Goal: Information Seeking & Learning: Check status

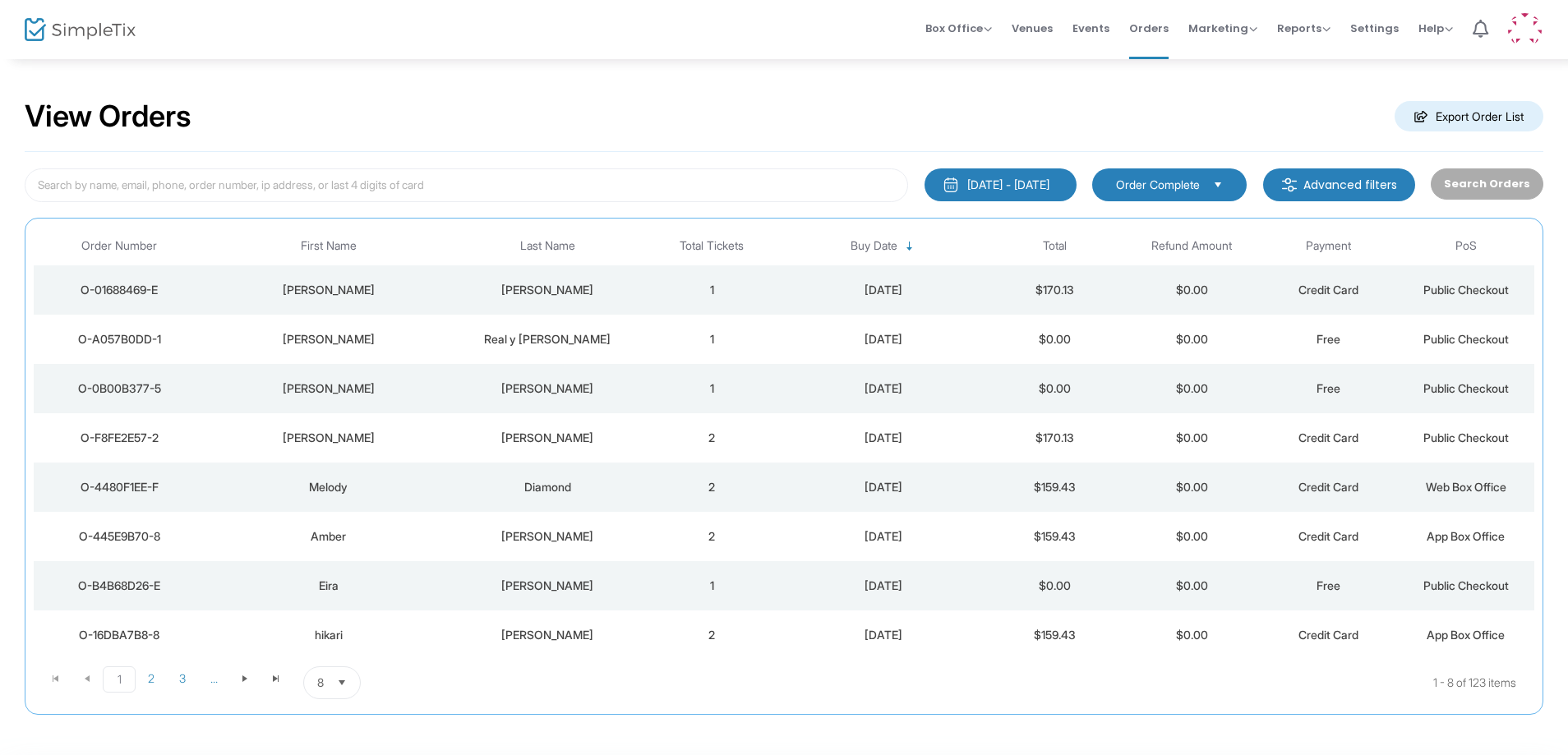
click at [984, 432] on td "[DATE]" at bounding box center [884, 438] width 205 height 50
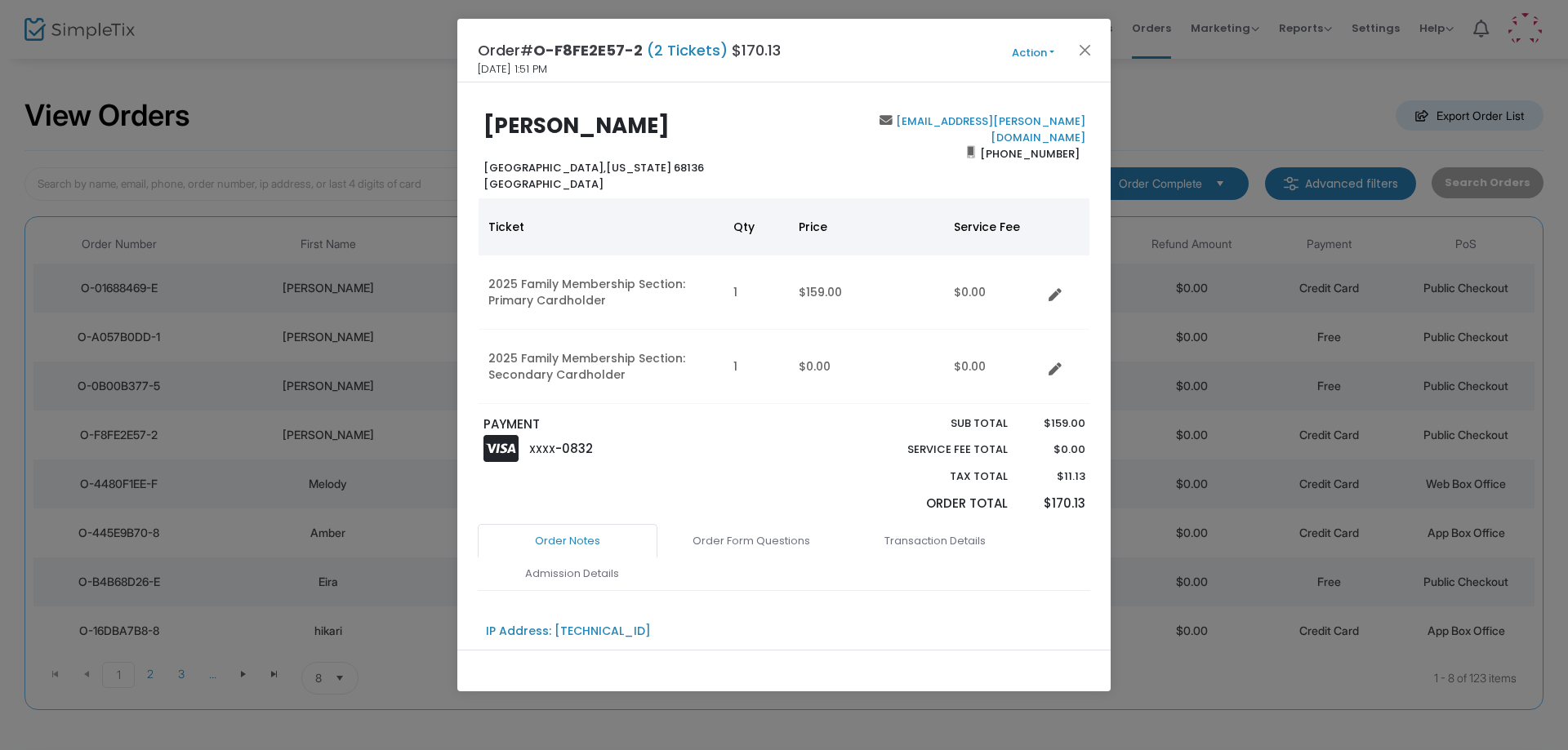
click at [1082, 38] on div "Order# O-F8FE2E57-2 (2 Tickets) $170.13 9/12/2025 1:51 PM Action Mark Admitted …" at bounding box center [784, 51] width 653 height 64
click at [1086, 56] on button "Close" at bounding box center [1085, 49] width 22 height 22
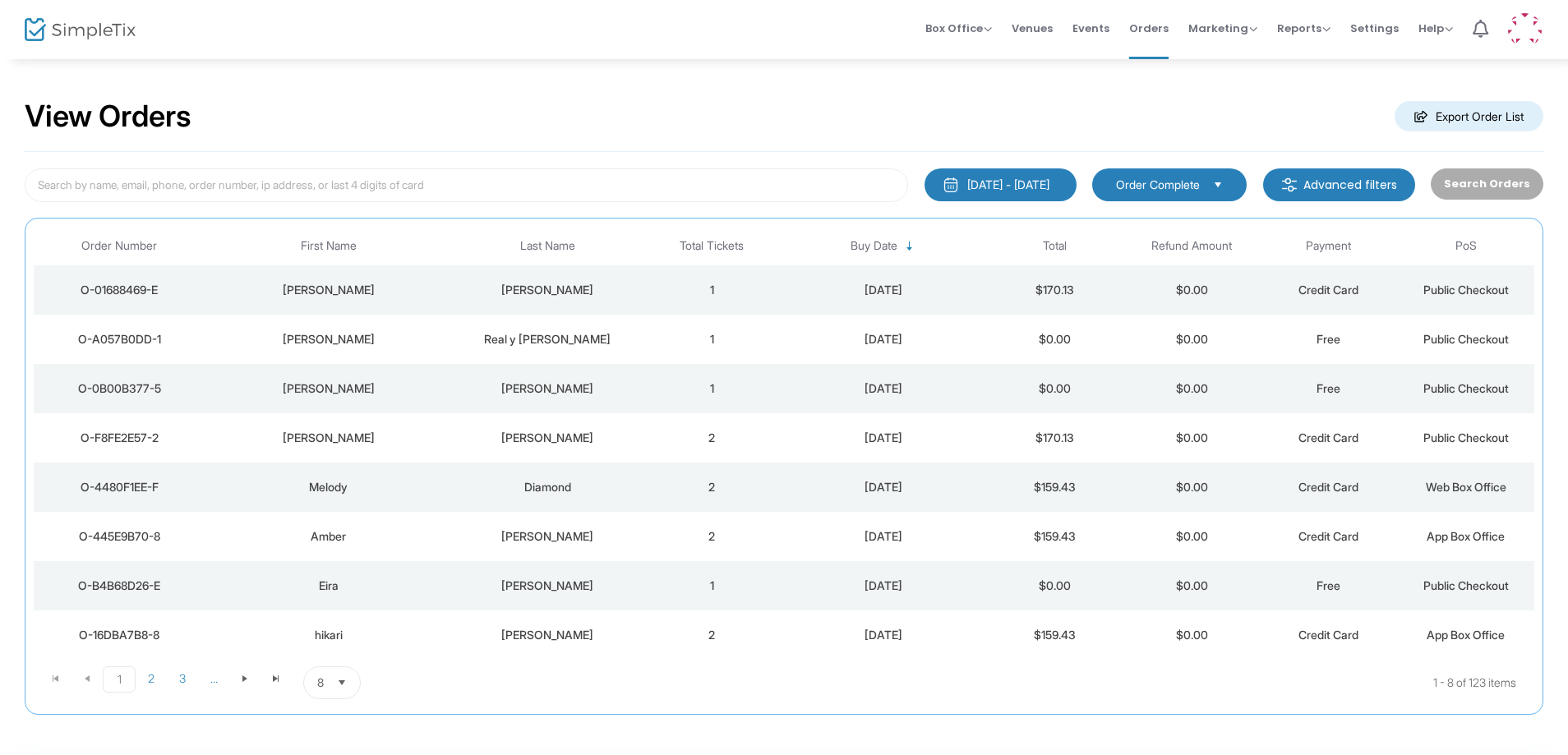
click at [1344, 185] on m-button "Advanced filters" at bounding box center [1338, 185] width 152 height 33
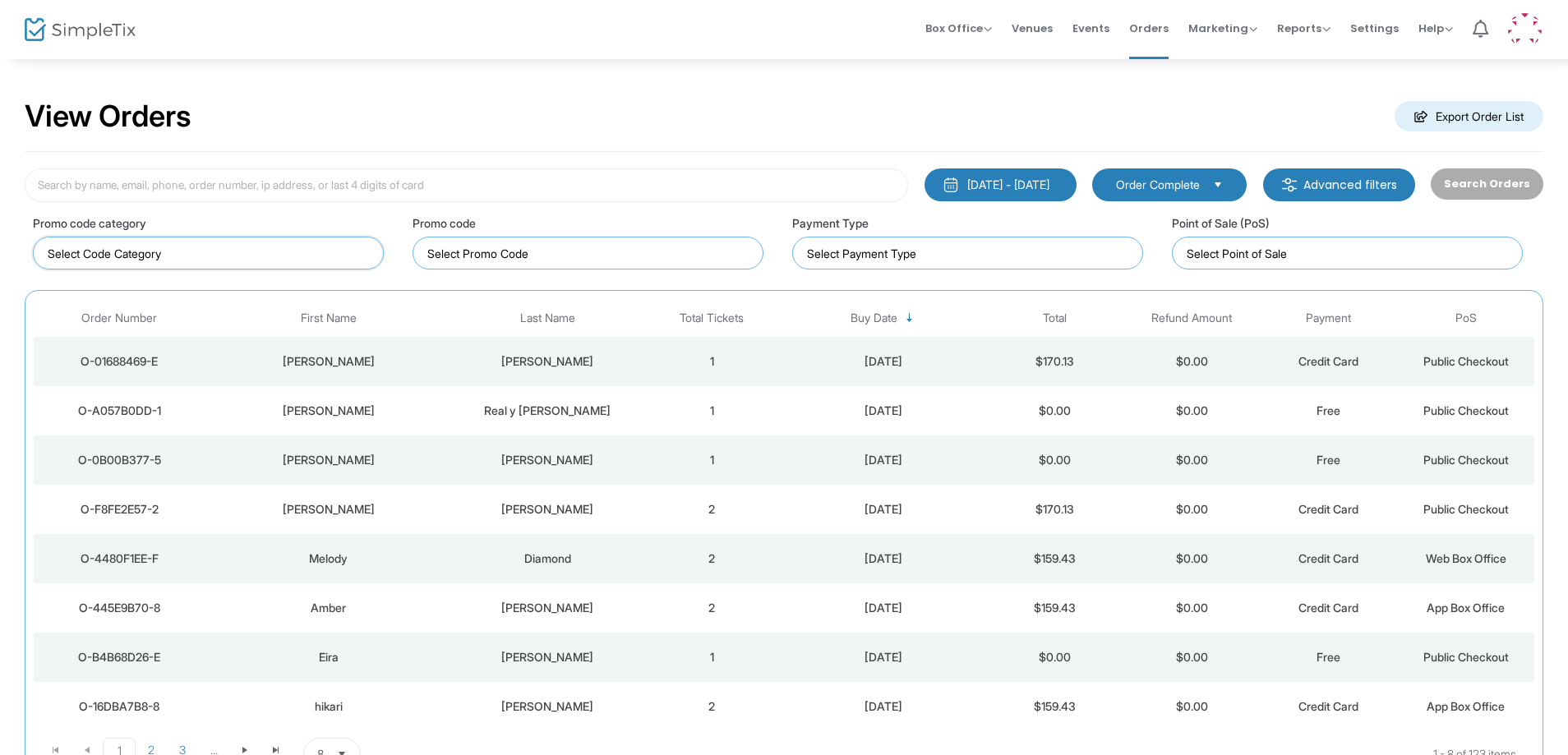
click at [334, 257] on input at bounding box center [211, 254] width 328 height 17
click at [581, 142] on div "View Orders Export Order List" at bounding box center [784, 117] width 1518 height 70
click at [917, 364] on div "9/12/2025" at bounding box center [883, 361] width 197 height 17
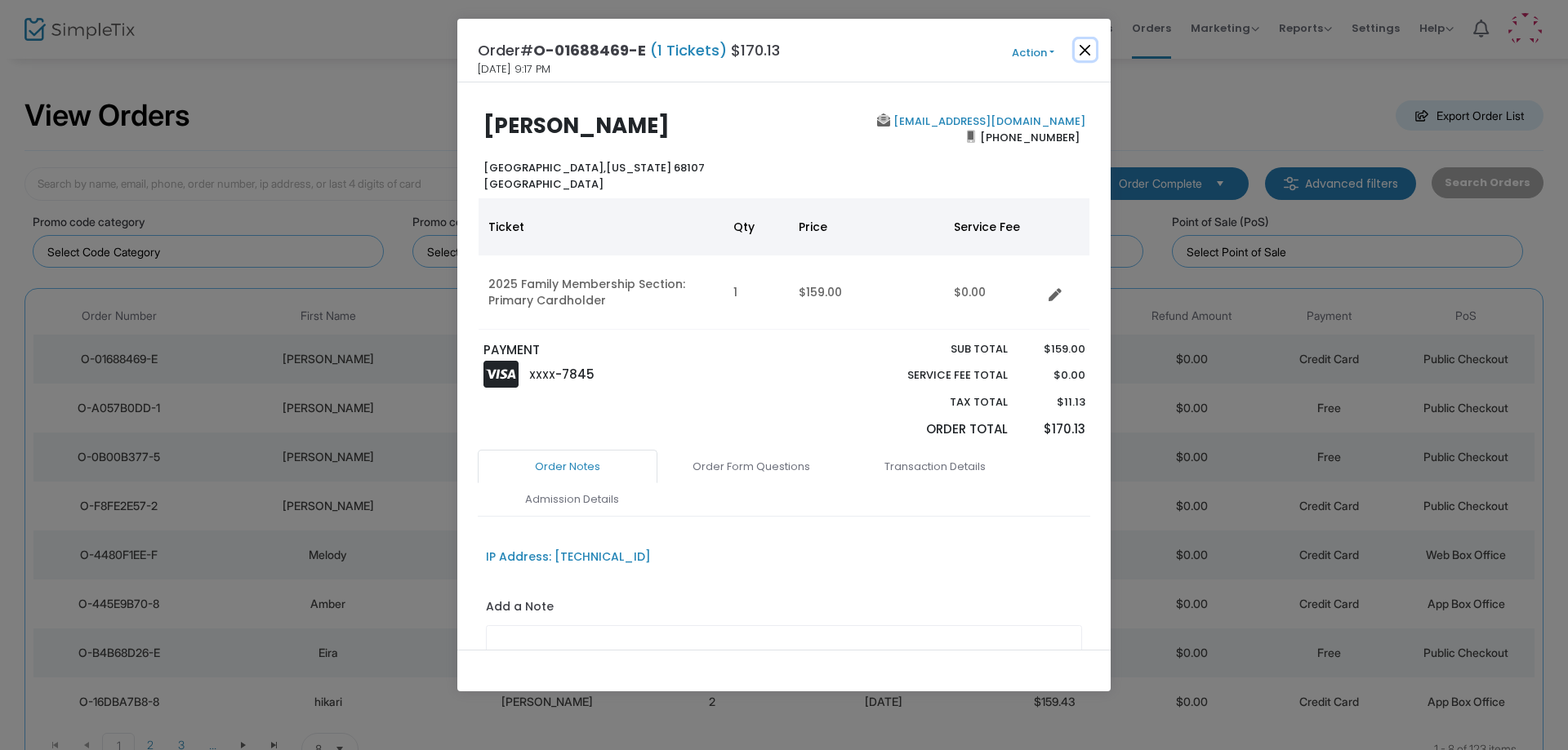
click at [1087, 52] on button "Close" at bounding box center [1085, 49] width 22 height 22
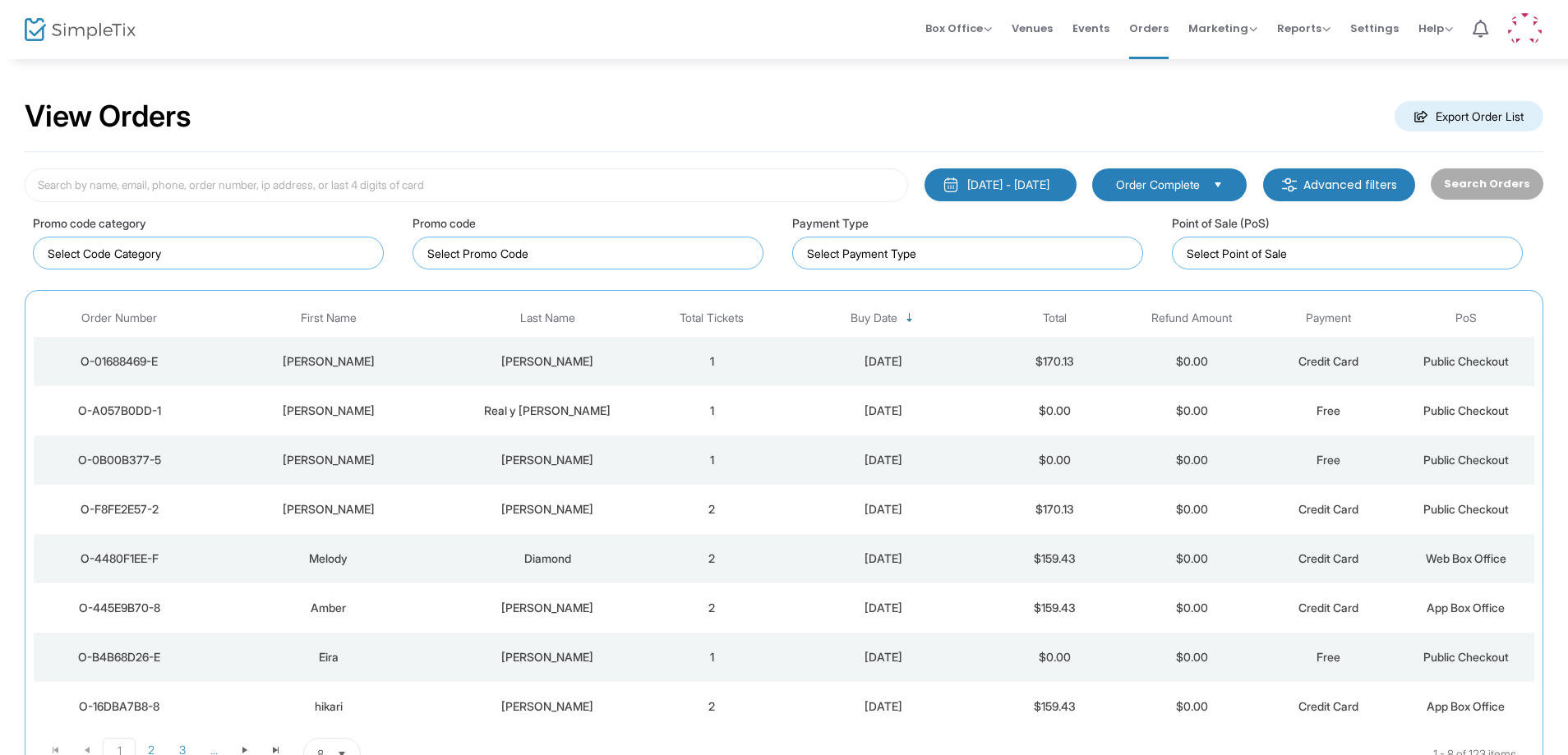
click at [377, 464] on div "Lisa" at bounding box center [328, 460] width 238 height 17
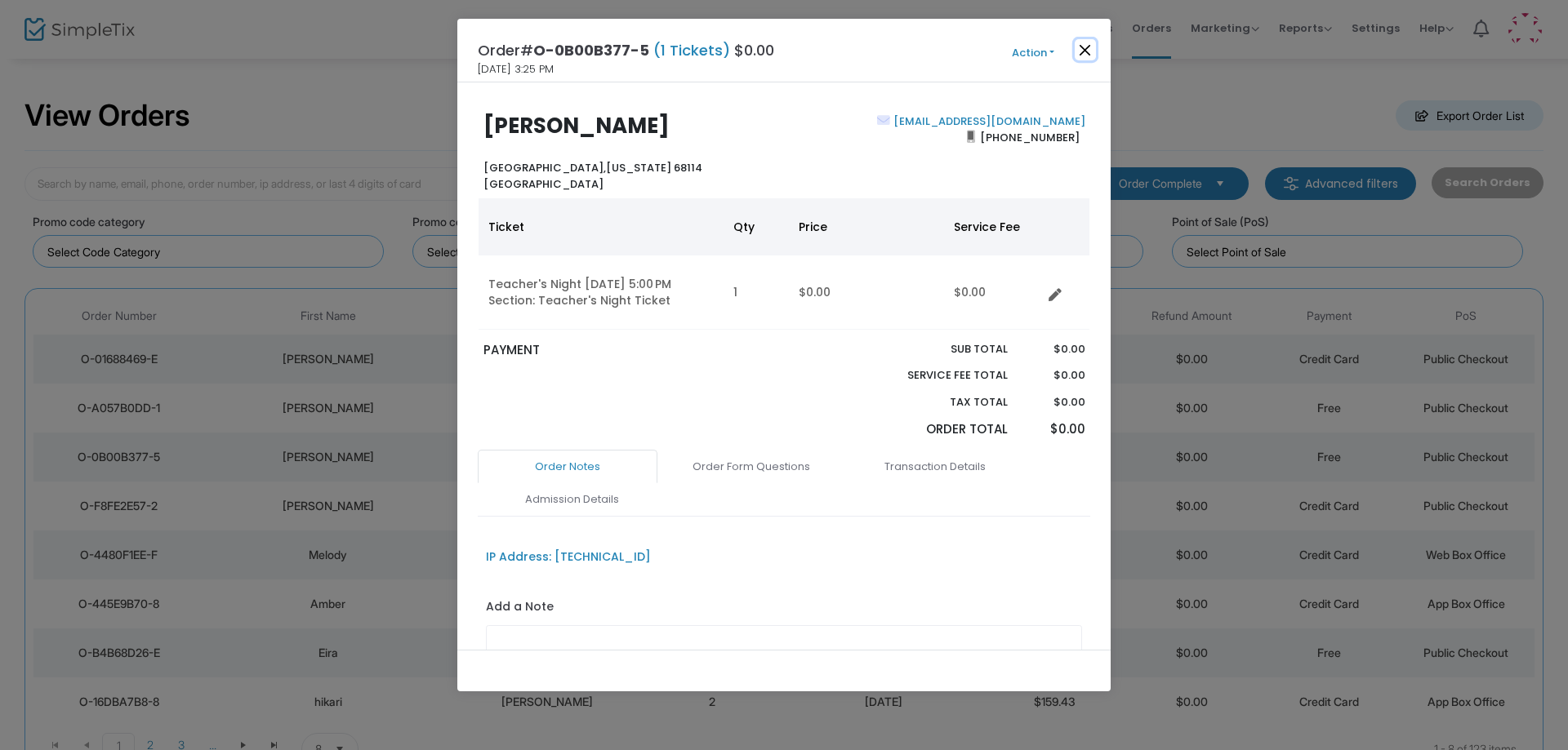
click at [1084, 54] on button "Close" at bounding box center [1085, 49] width 22 height 22
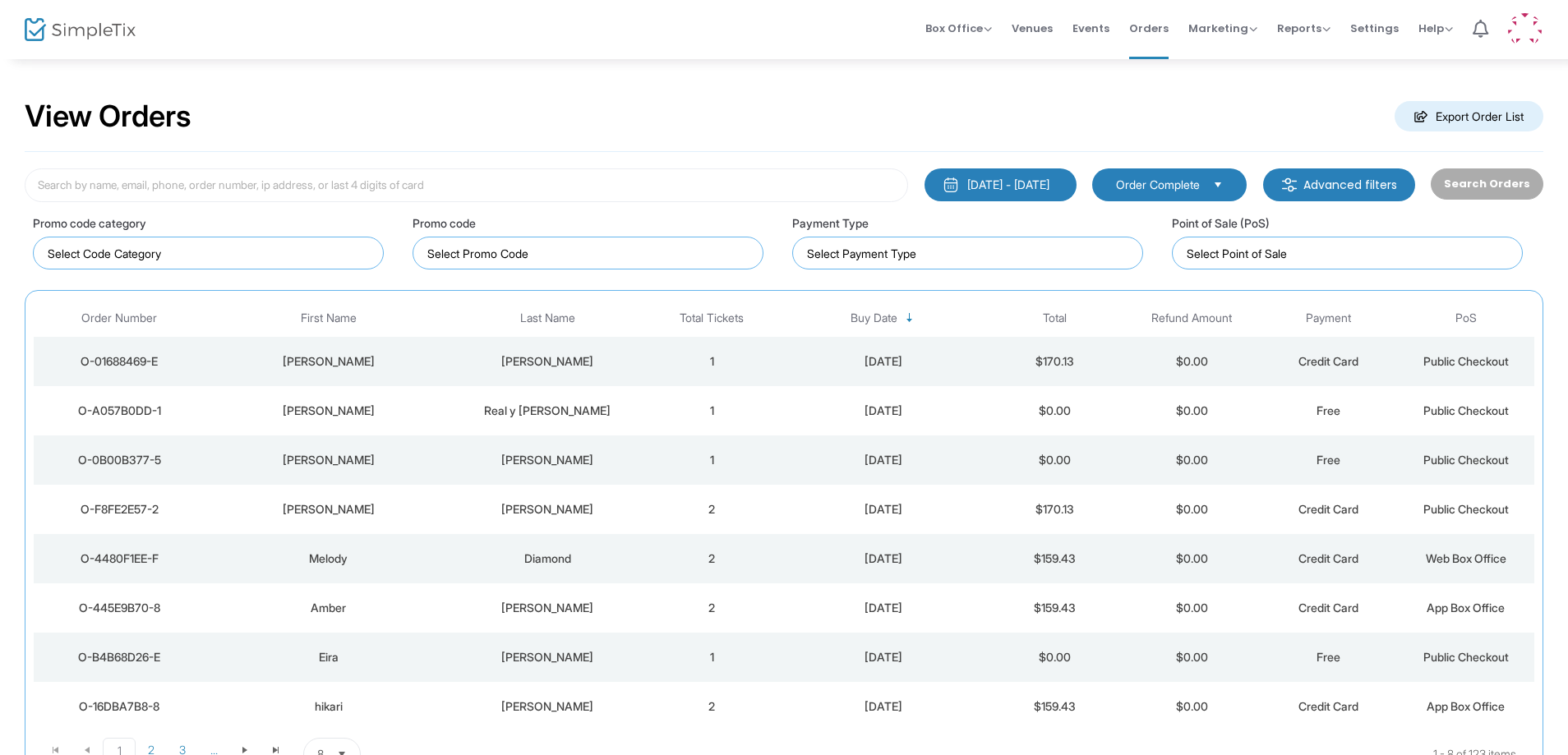
click at [457, 567] on div "Diamond" at bounding box center [547, 558] width 183 height 17
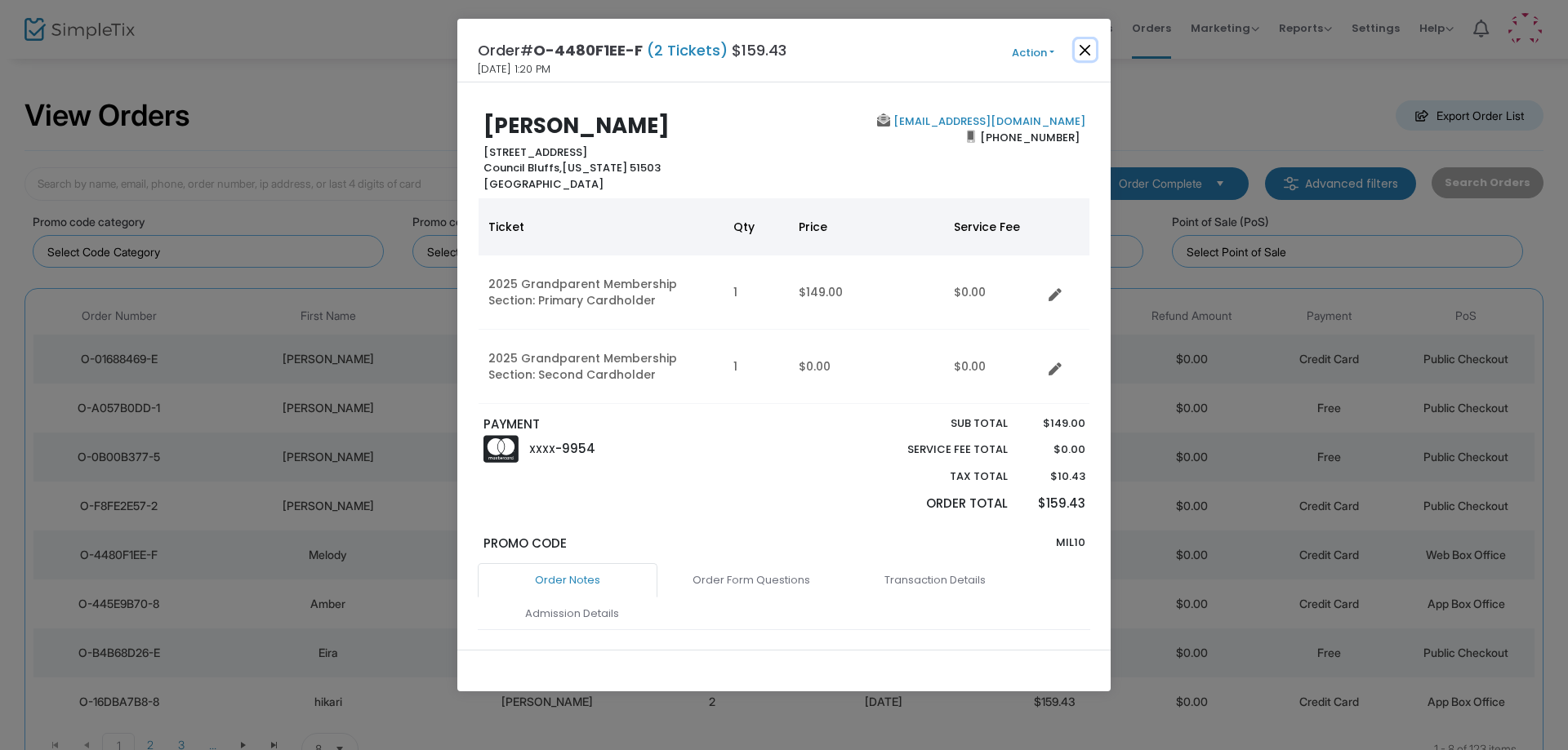
click at [1087, 45] on button "Close" at bounding box center [1085, 49] width 22 height 22
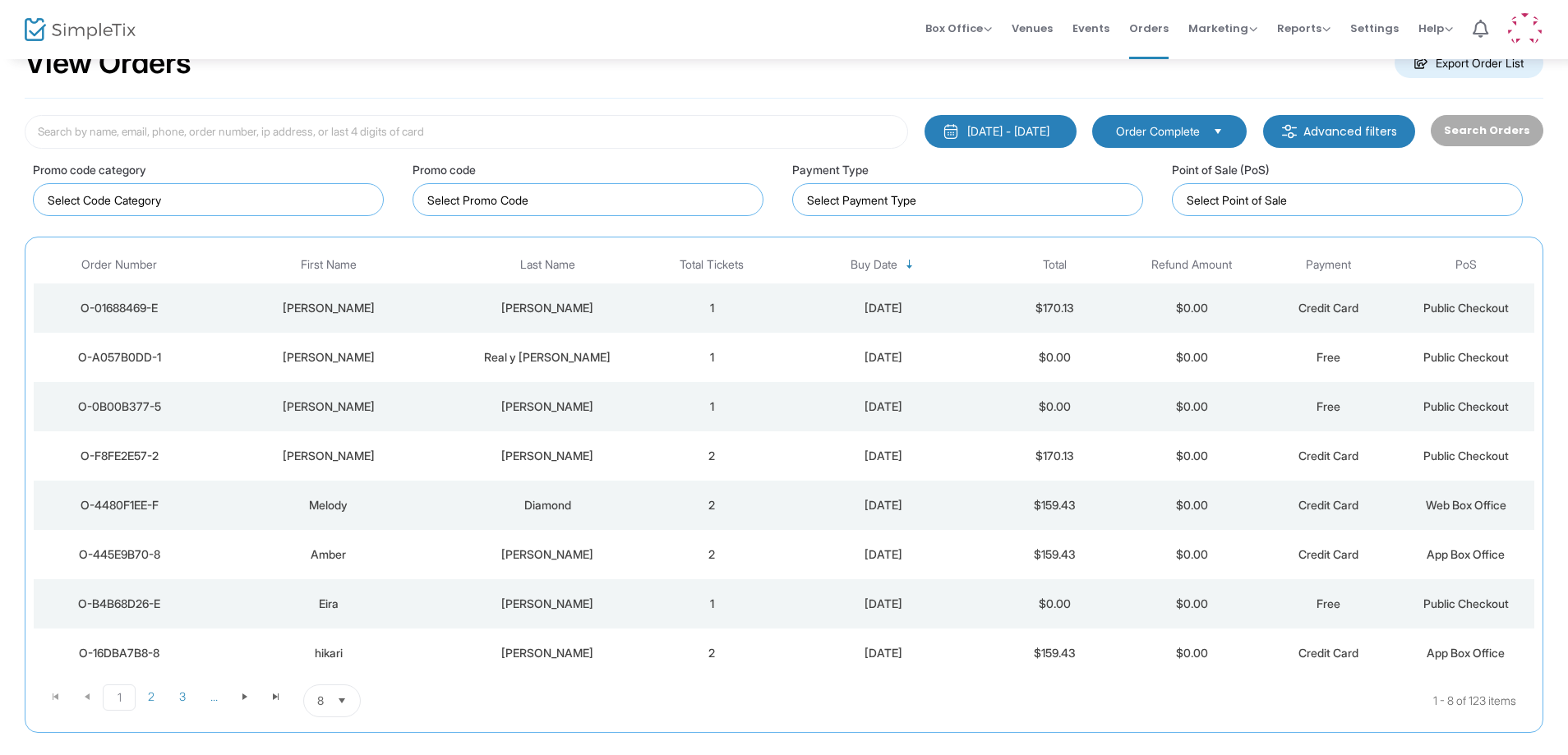
scroll to position [82, 0]
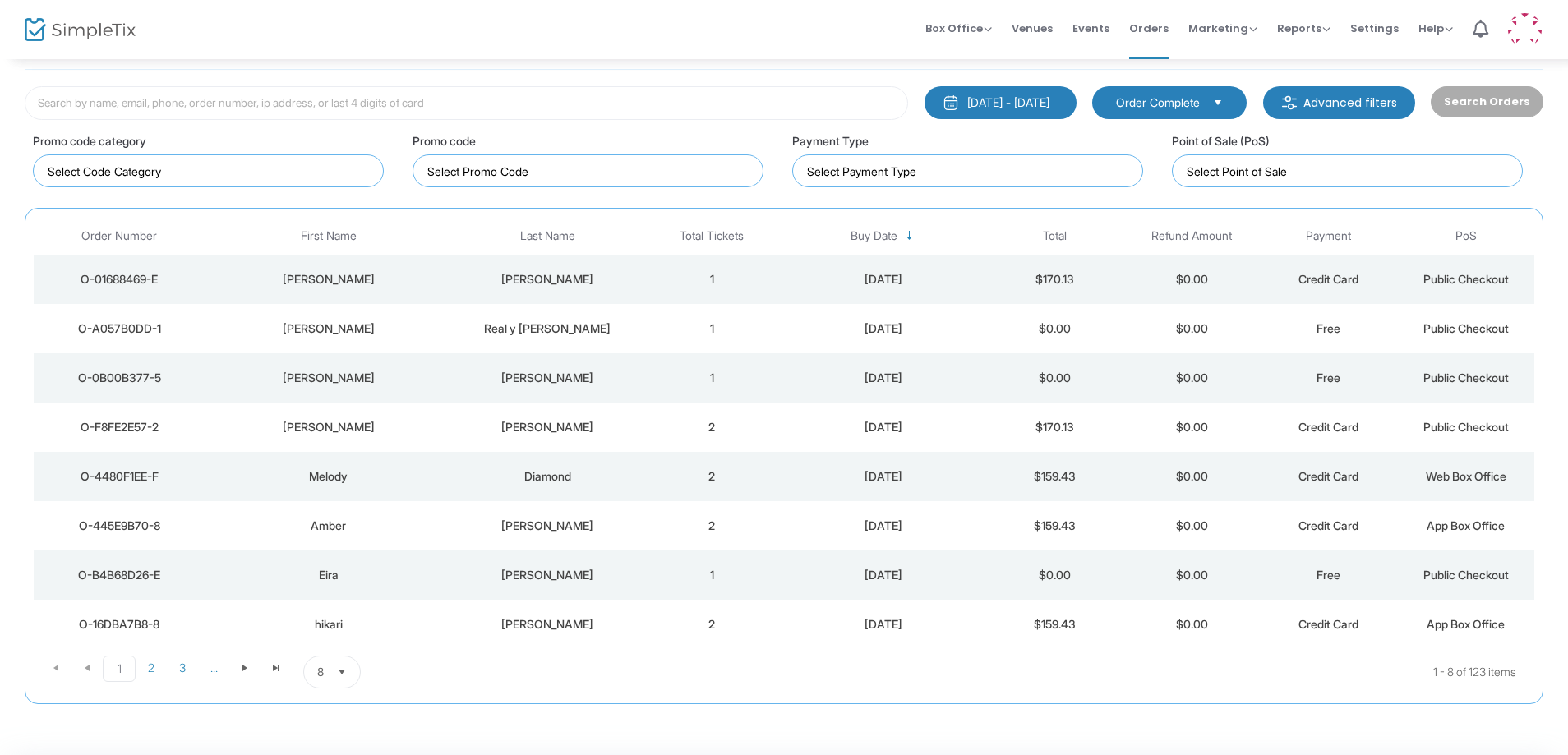
click at [986, 537] on td "$159.43" at bounding box center [1055, 525] width 137 height 50
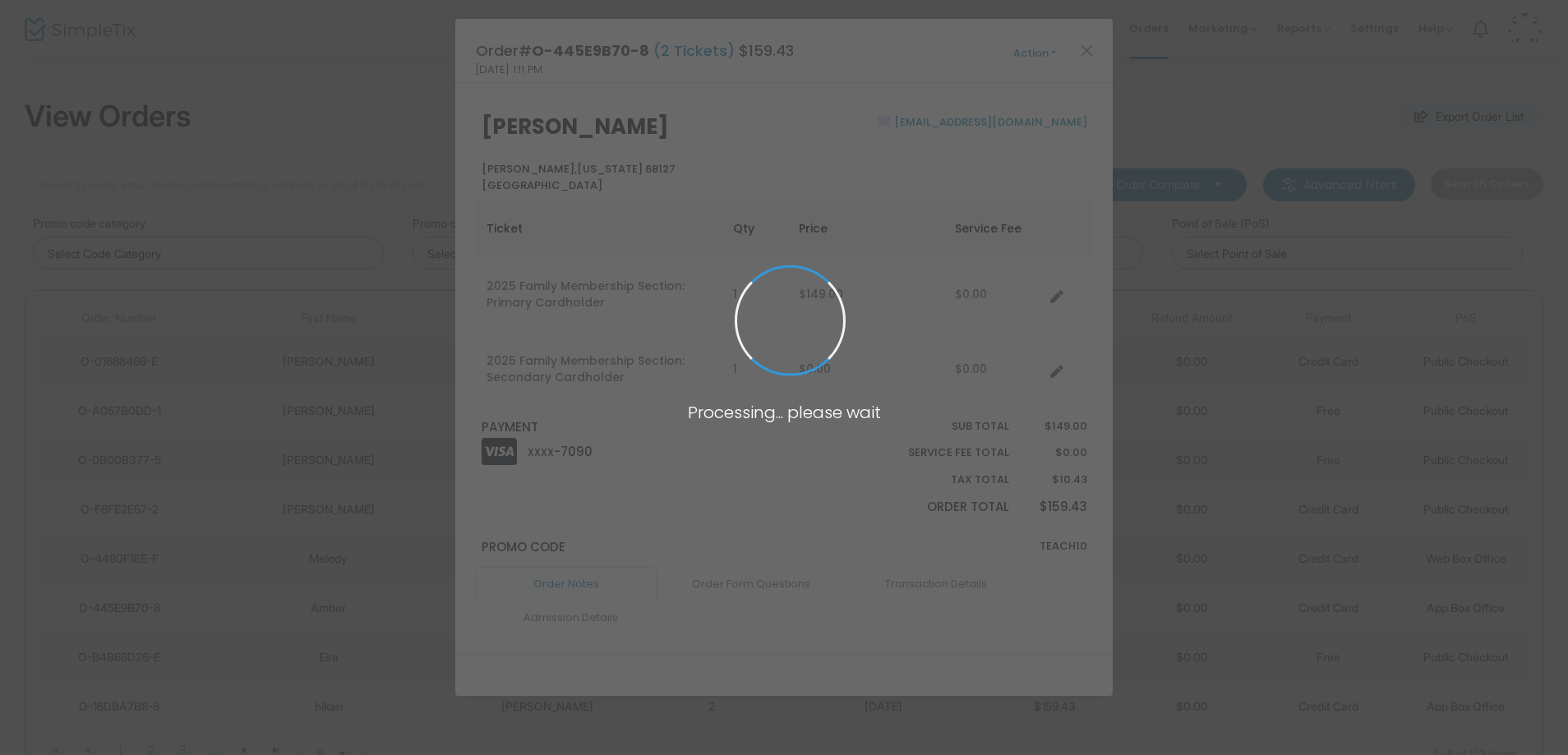
scroll to position [0, 0]
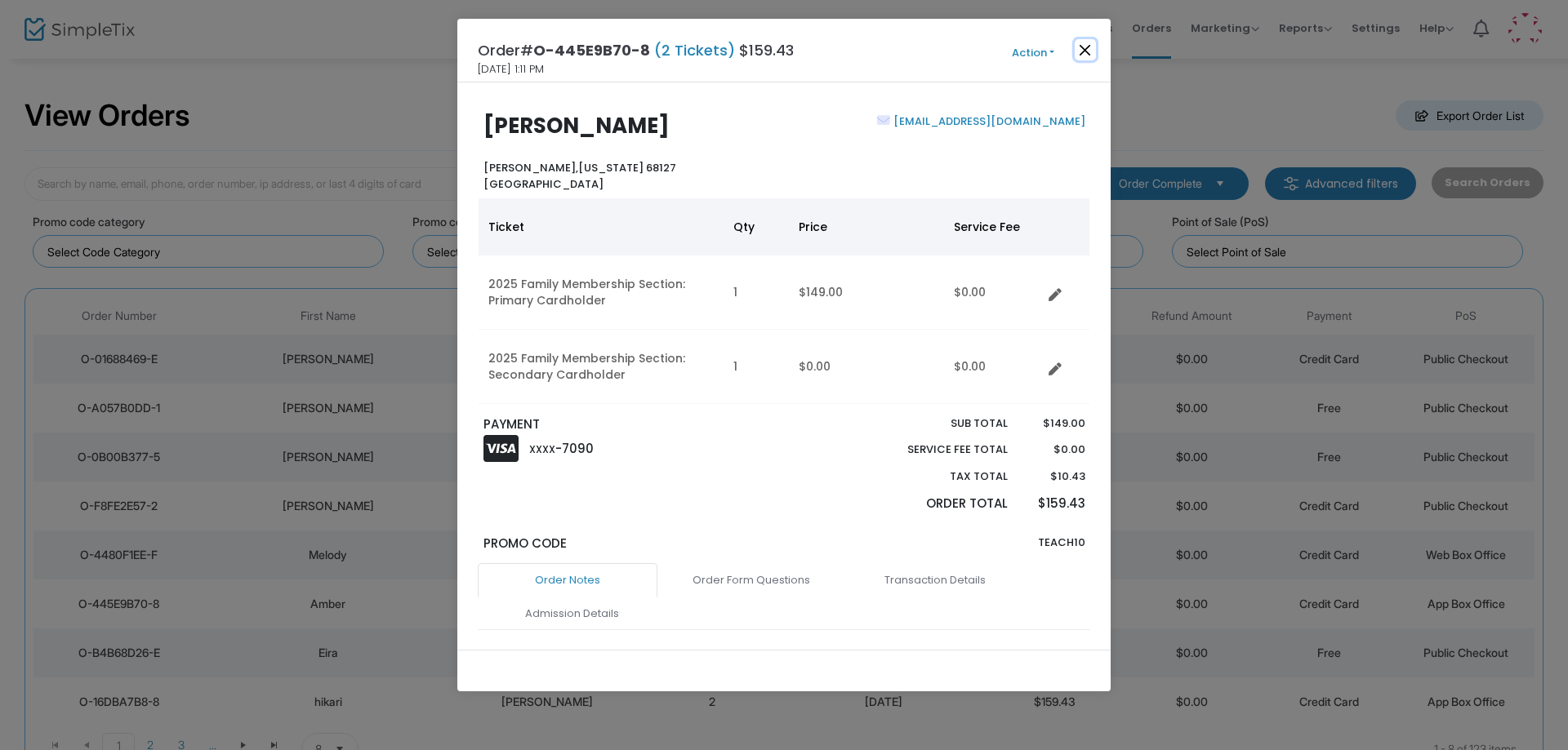
click at [1092, 49] on button "Close" at bounding box center [1085, 49] width 22 height 22
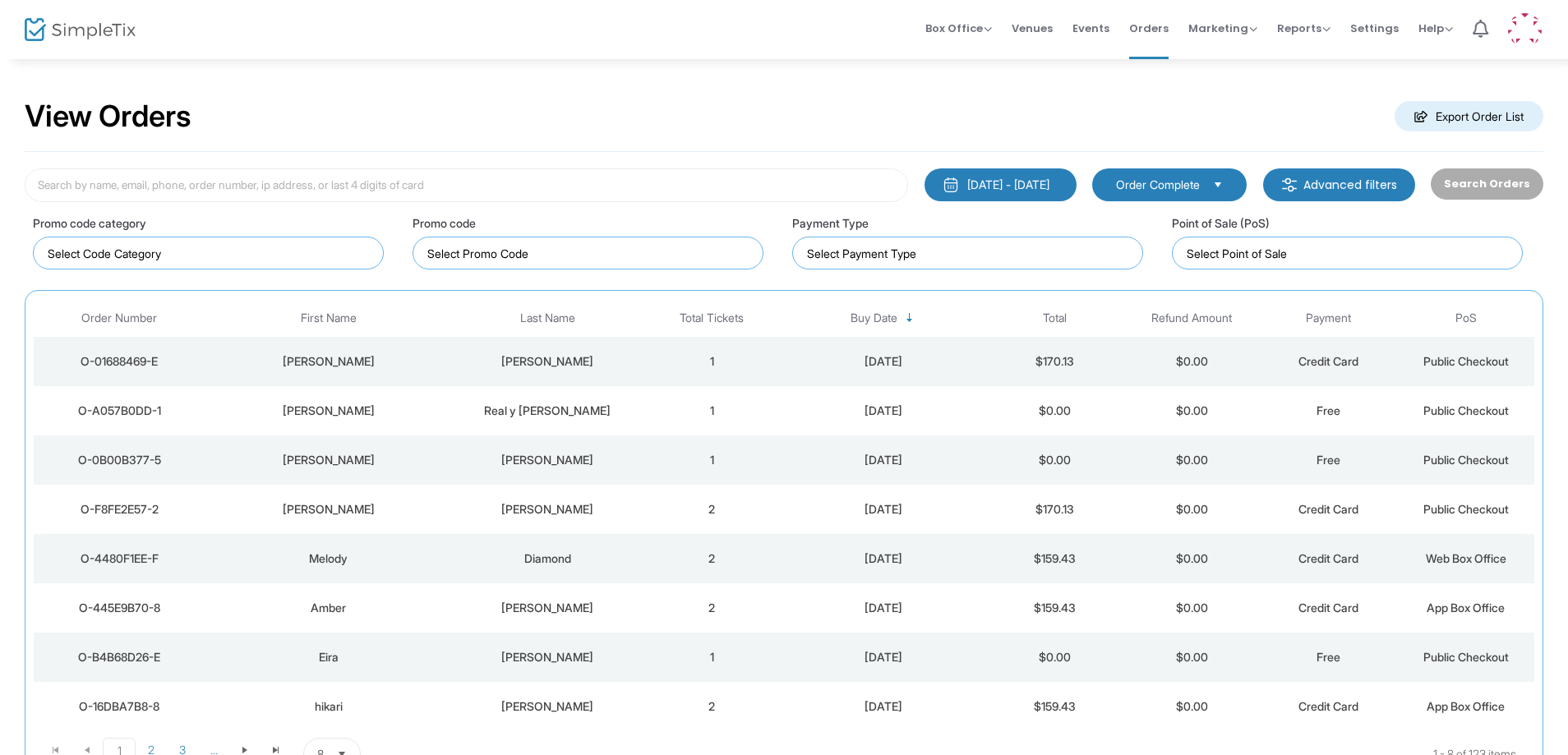
click at [808, 528] on td "9/12/2025" at bounding box center [884, 509] width 205 height 50
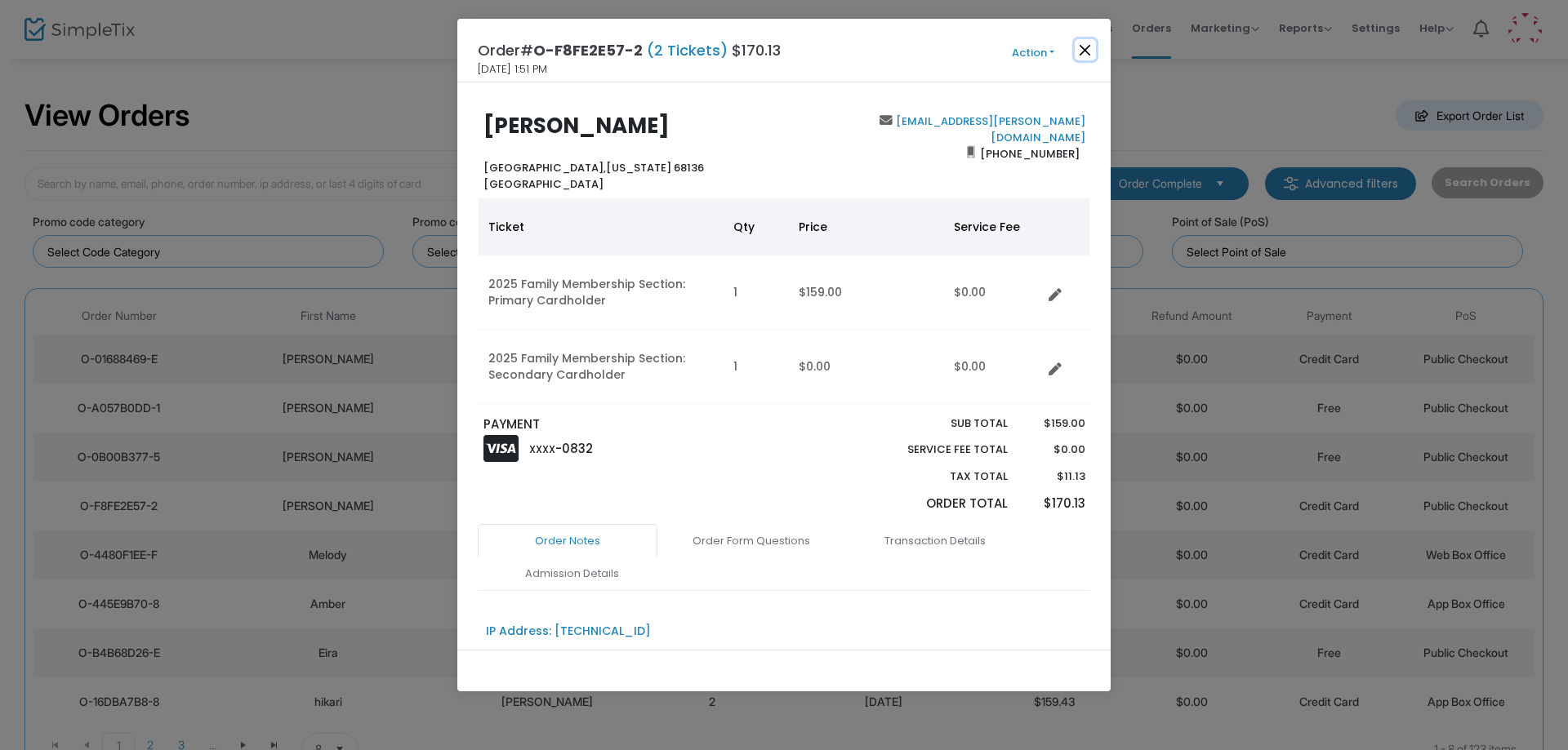
click at [1086, 47] on button "Close" at bounding box center [1085, 49] width 22 height 22
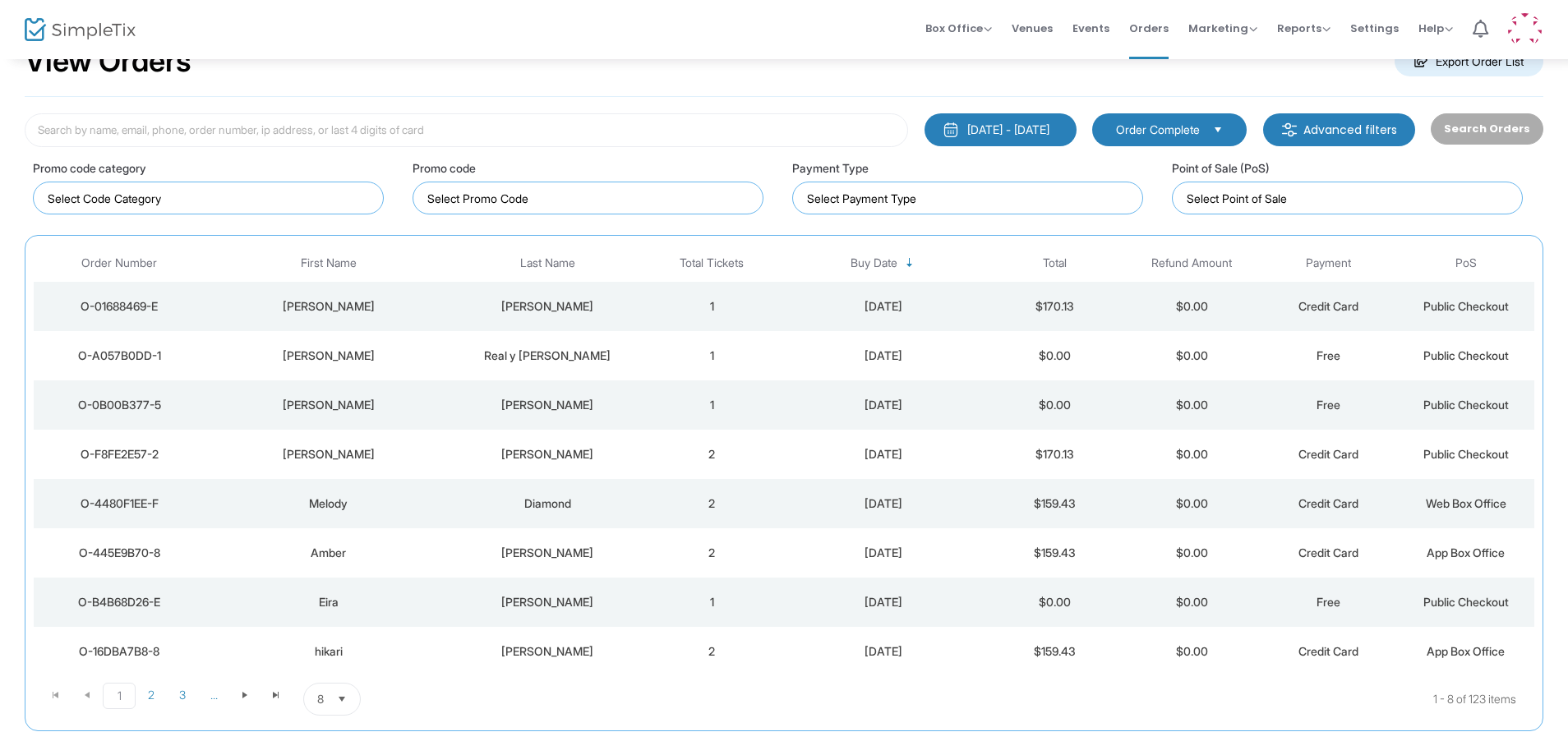
scroll to position [138, 0]
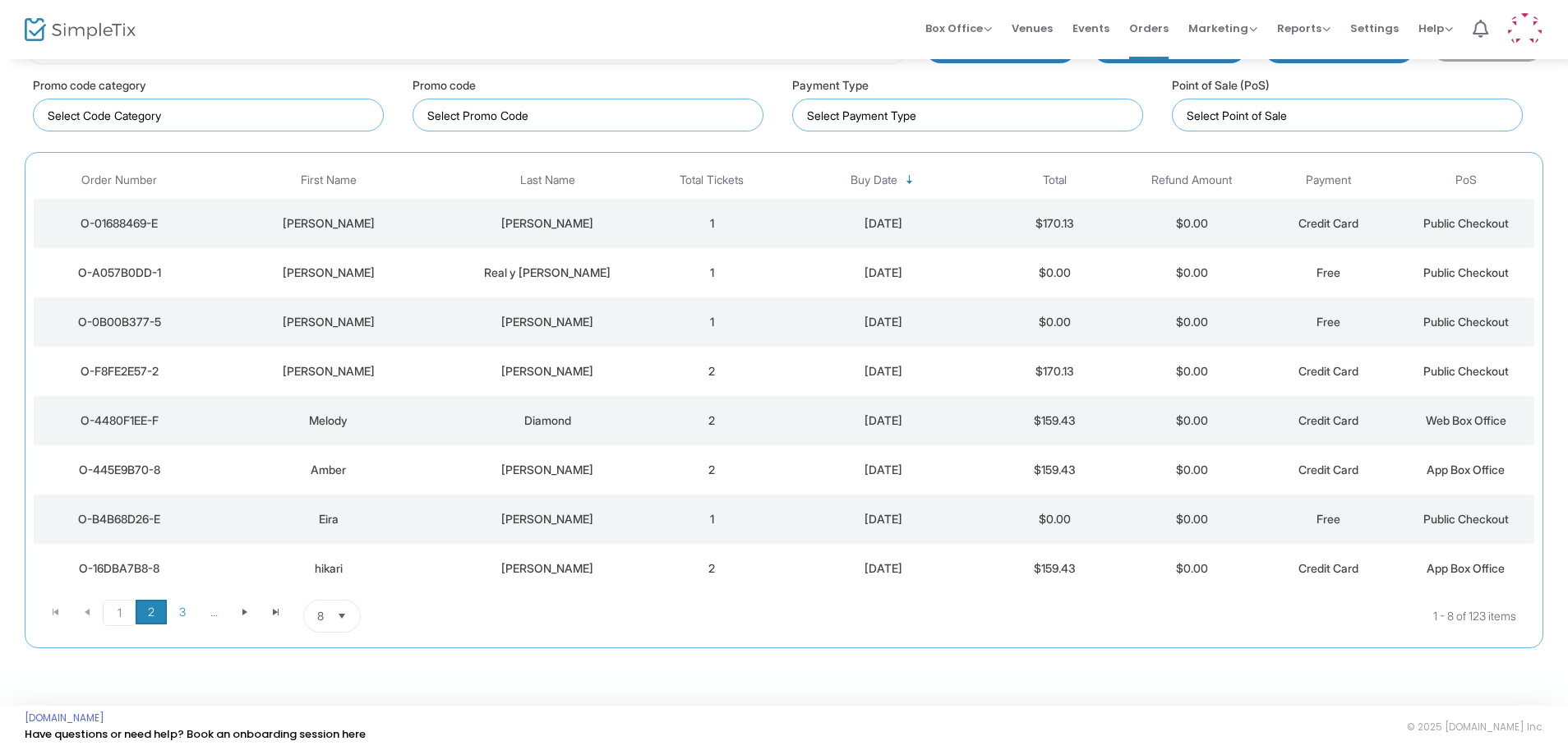
click at [141, 613] on span "2" at bounding box center [151, 612] width 31 height 24
click at [877, 208] on td "9/12/2025" at bounding box center [884, 224] width 205 height 50
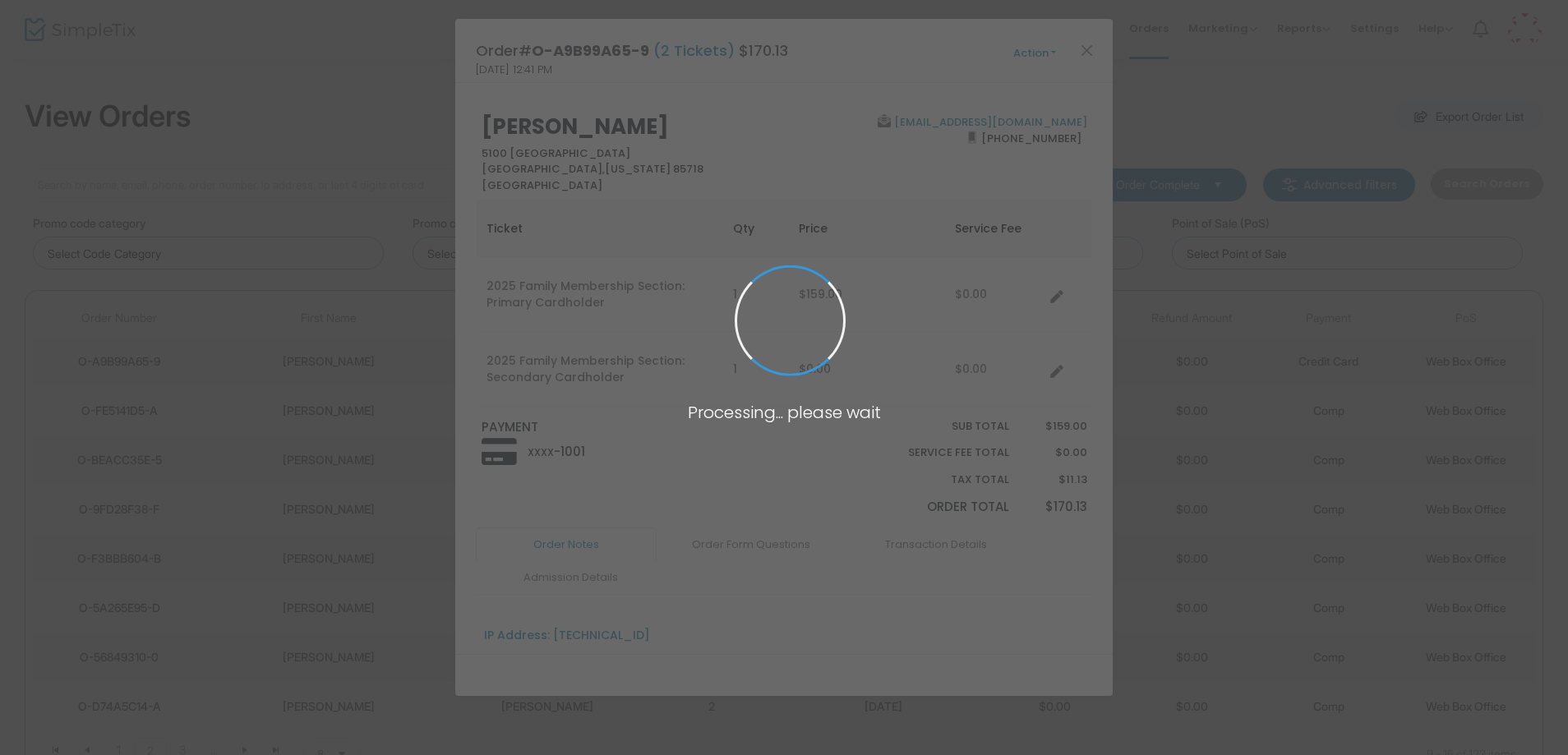
scroll to position [0, 0]
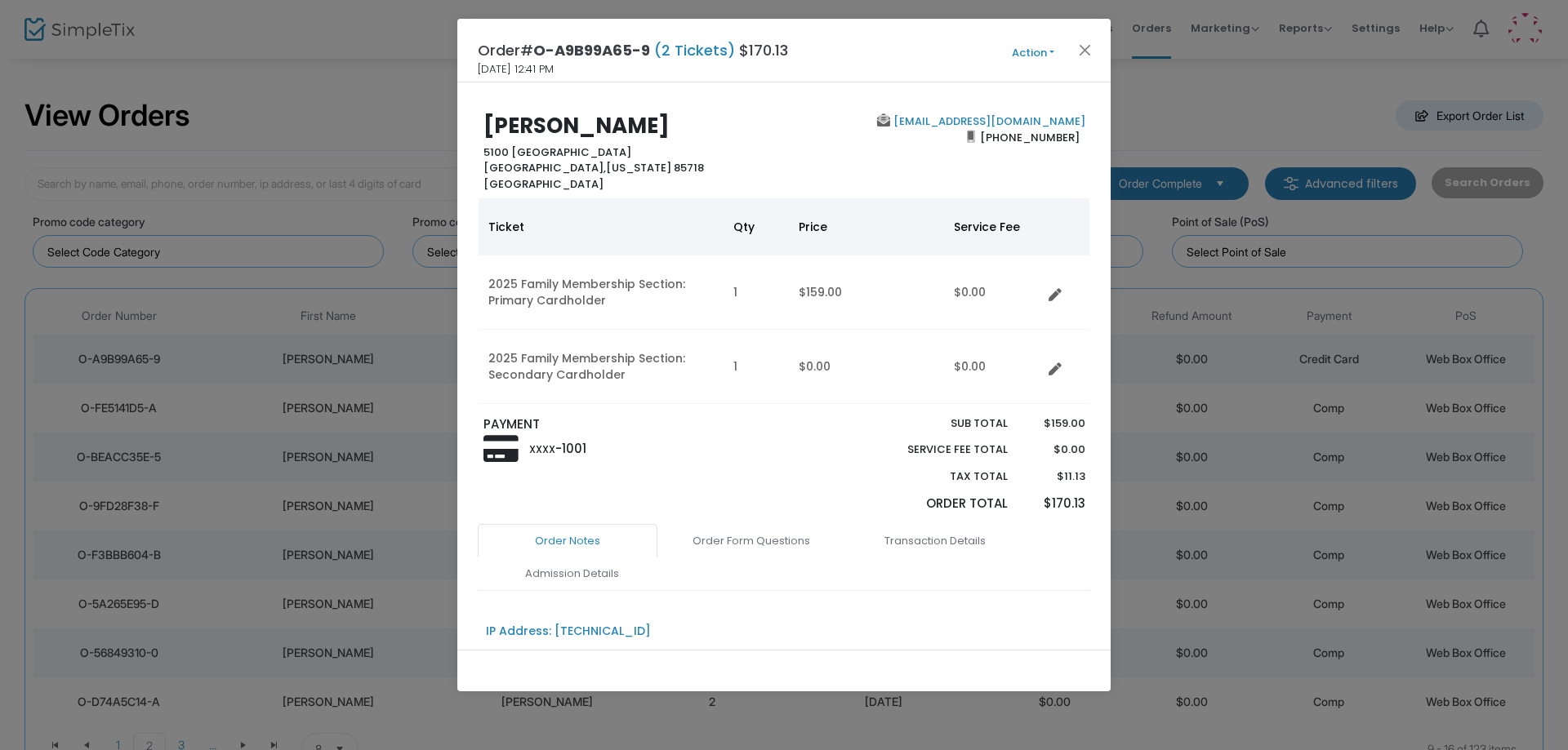
click at [1074, 39] on div "Order# O-A9B99A65-9 (2 Tickets) $170.13 9/12/2025 12:41 PM Action Mark Admitted…" at bounding box center [784, 51] width 653 height 64
click at [1077, 41] on button "Close" at bounding box center [1085, 49] width 22 height 22
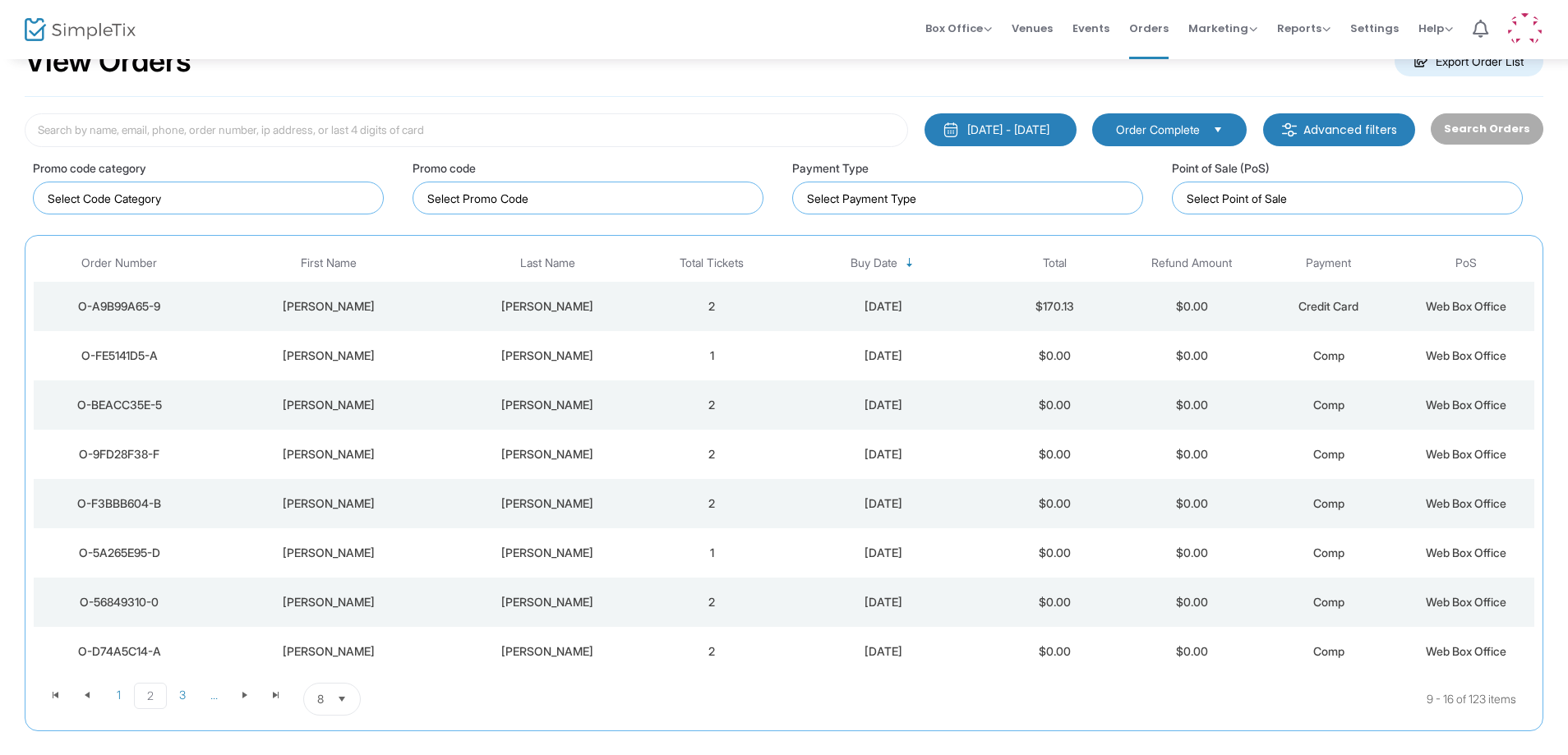
scroll to position [82, 0]
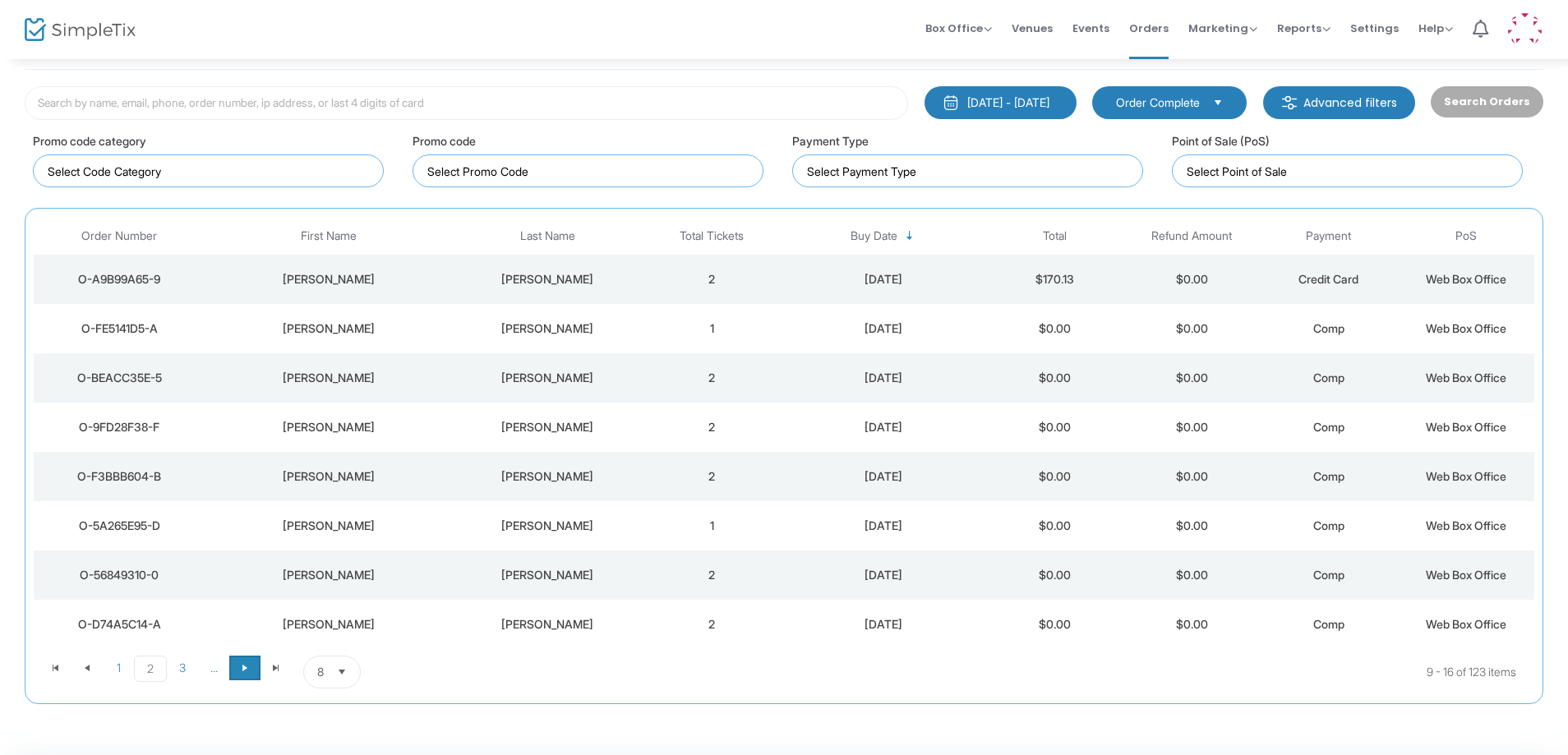
click at [244, 676] on span at bounding box center [245, 668] width 31 height 24
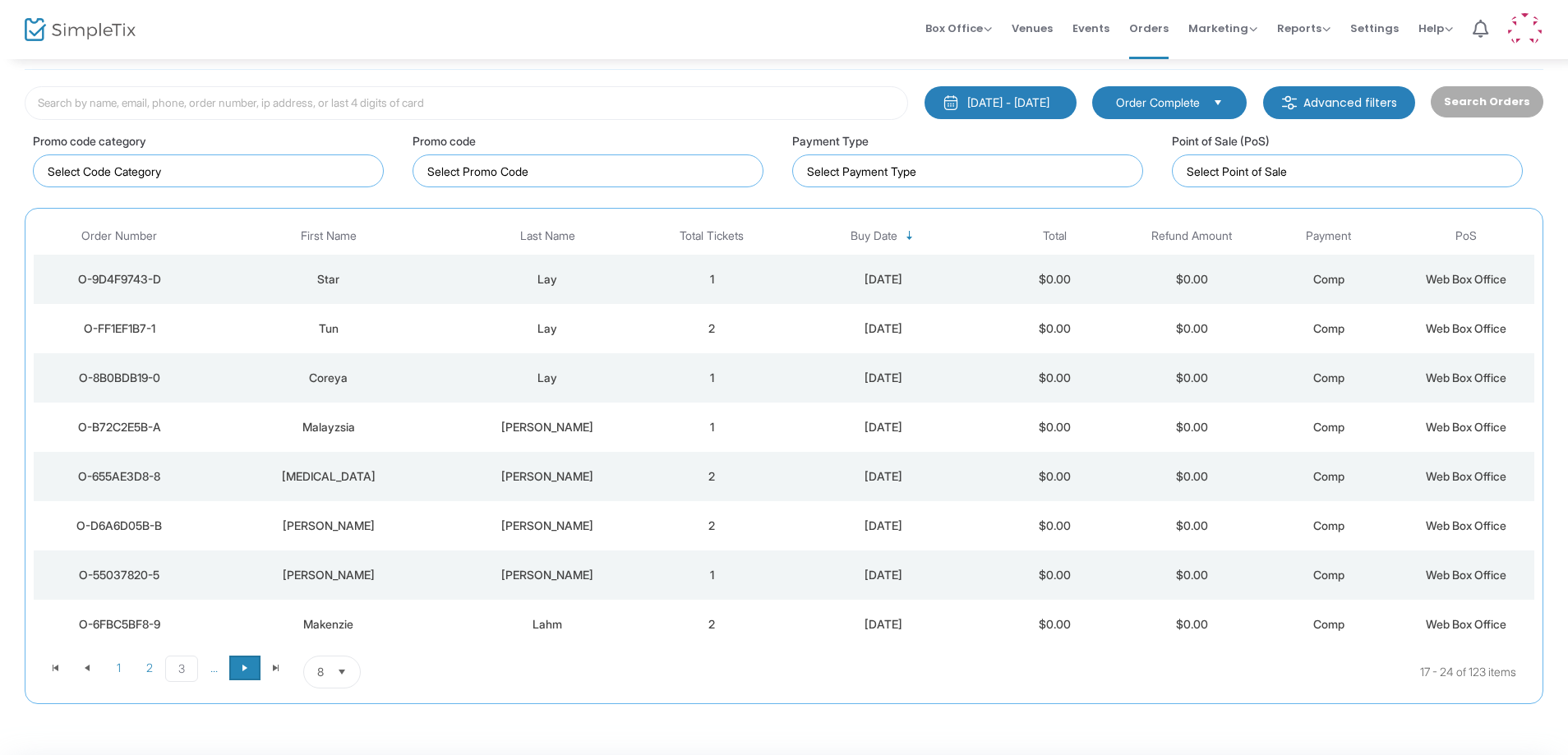
click at [247, 676] on span at bounding box center [245, 668] width 31 height 24
click at [429, 382] on div "BROCK" at bounding box center [328, 378] width 238 height 17
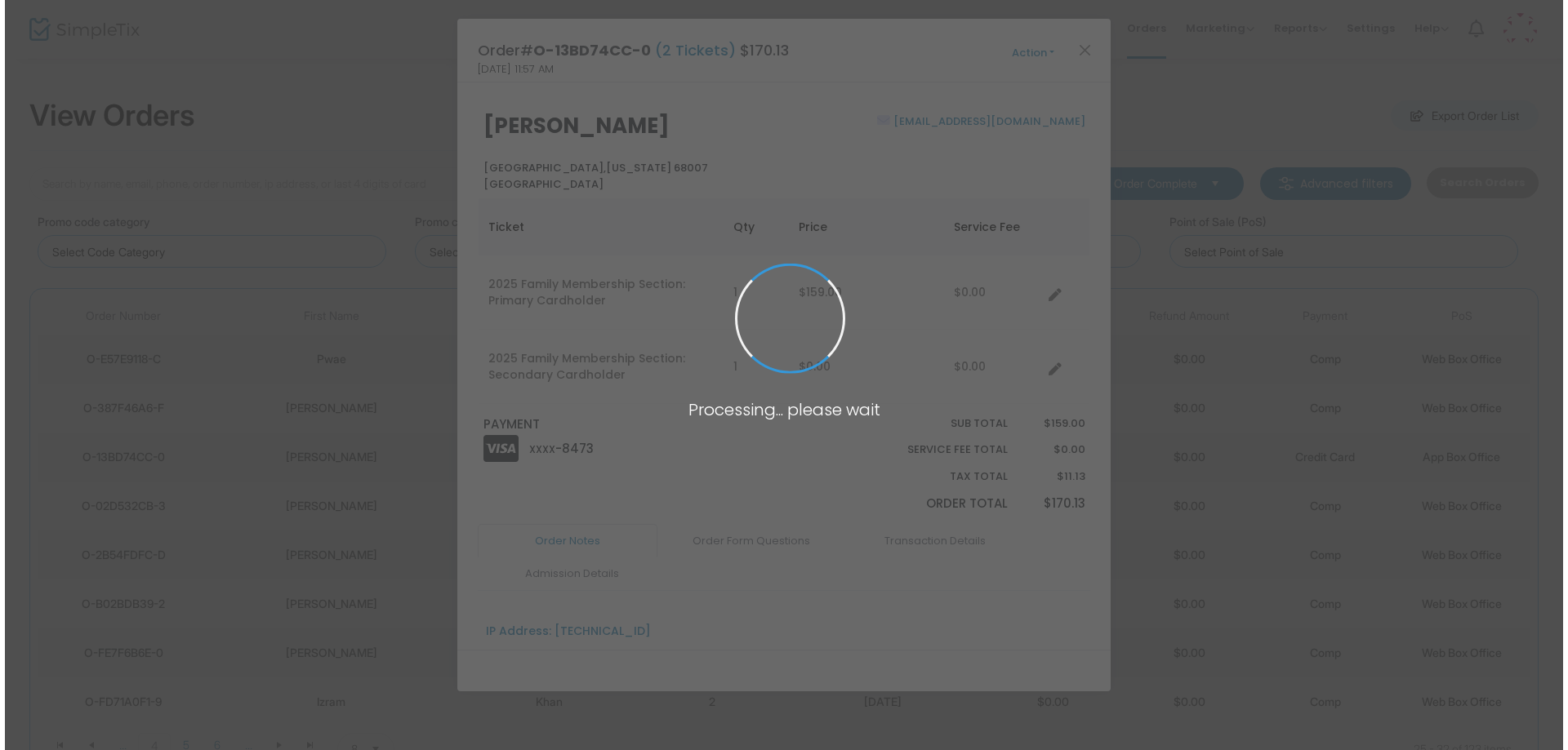
scroll to position [0, 0]
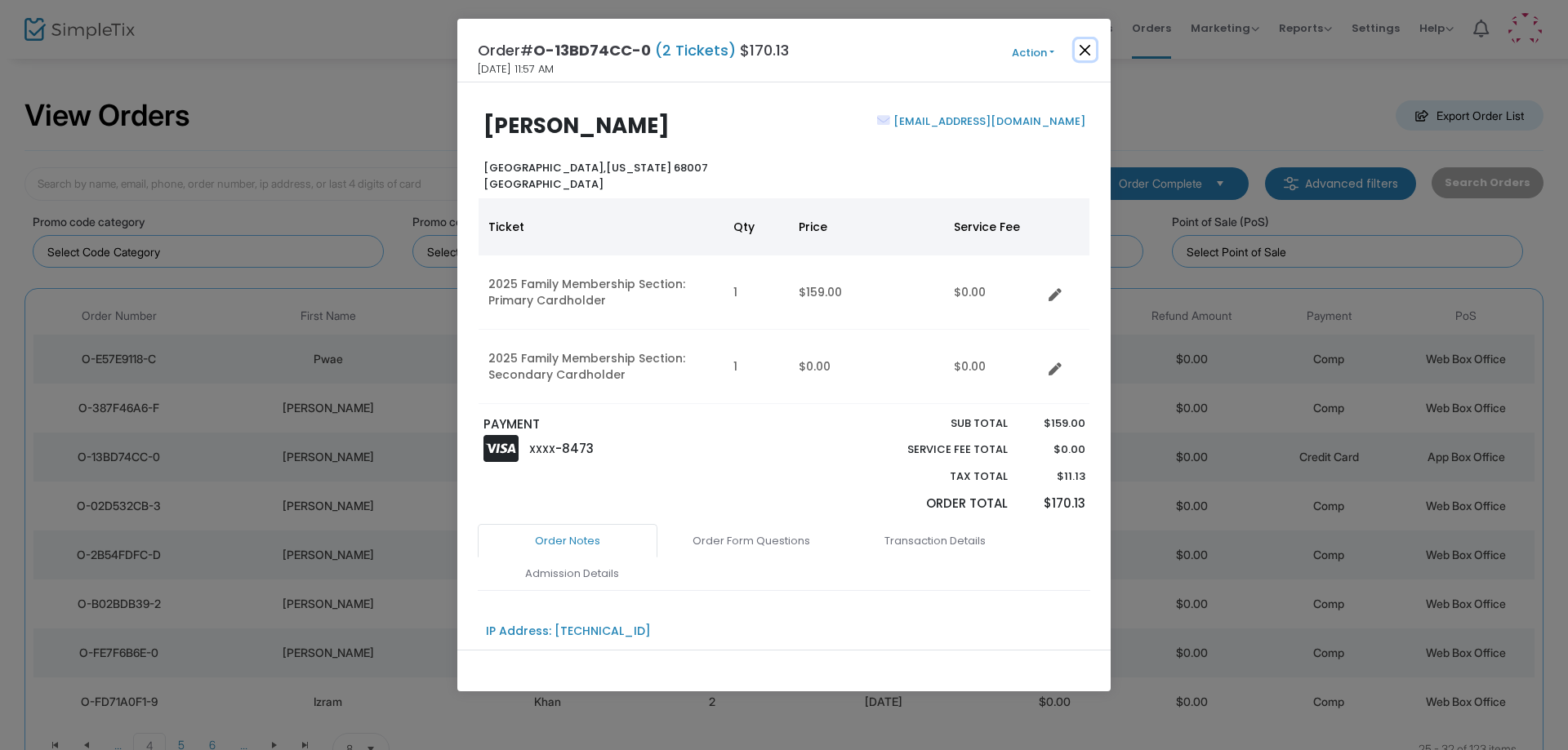
click at [1084, 47] on button "Close" at bounding box center [1085, 49] width 22 height 22
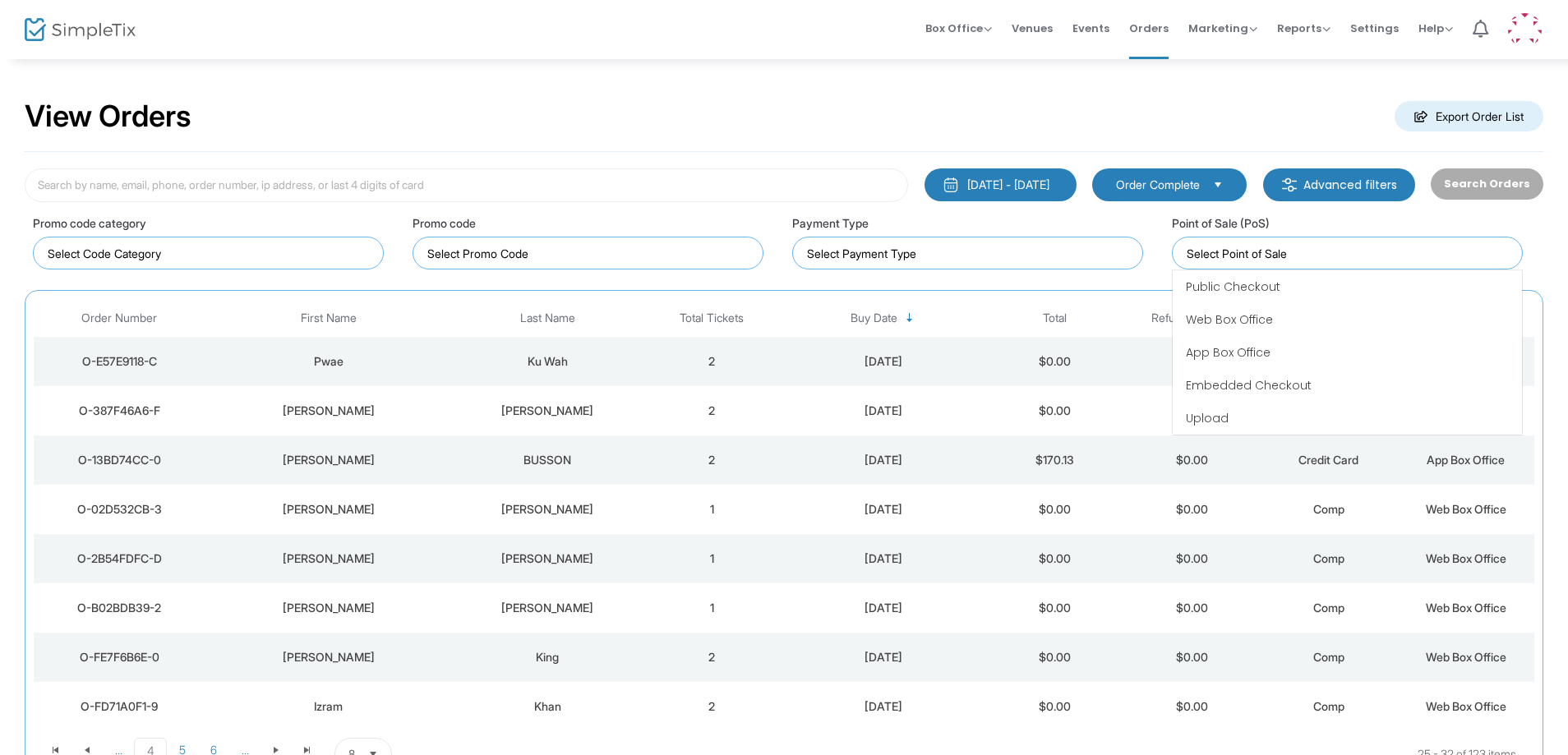
click at [1222, 247] on input at bounding box center [1350, 254] width 328 height 17
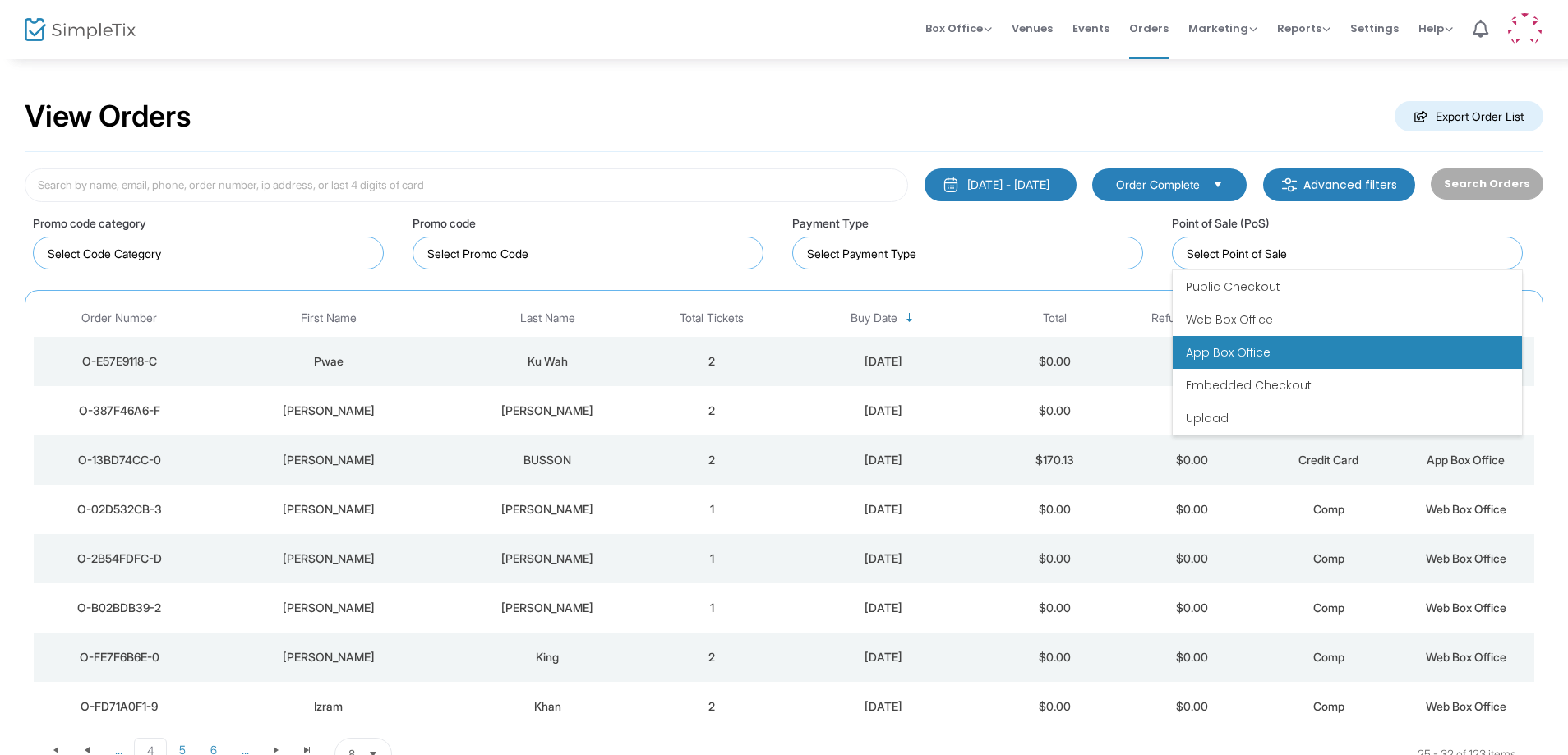
click at [1231, 351] on span "App Box Office" at bounding box center [1227, 352] width 84 height 17
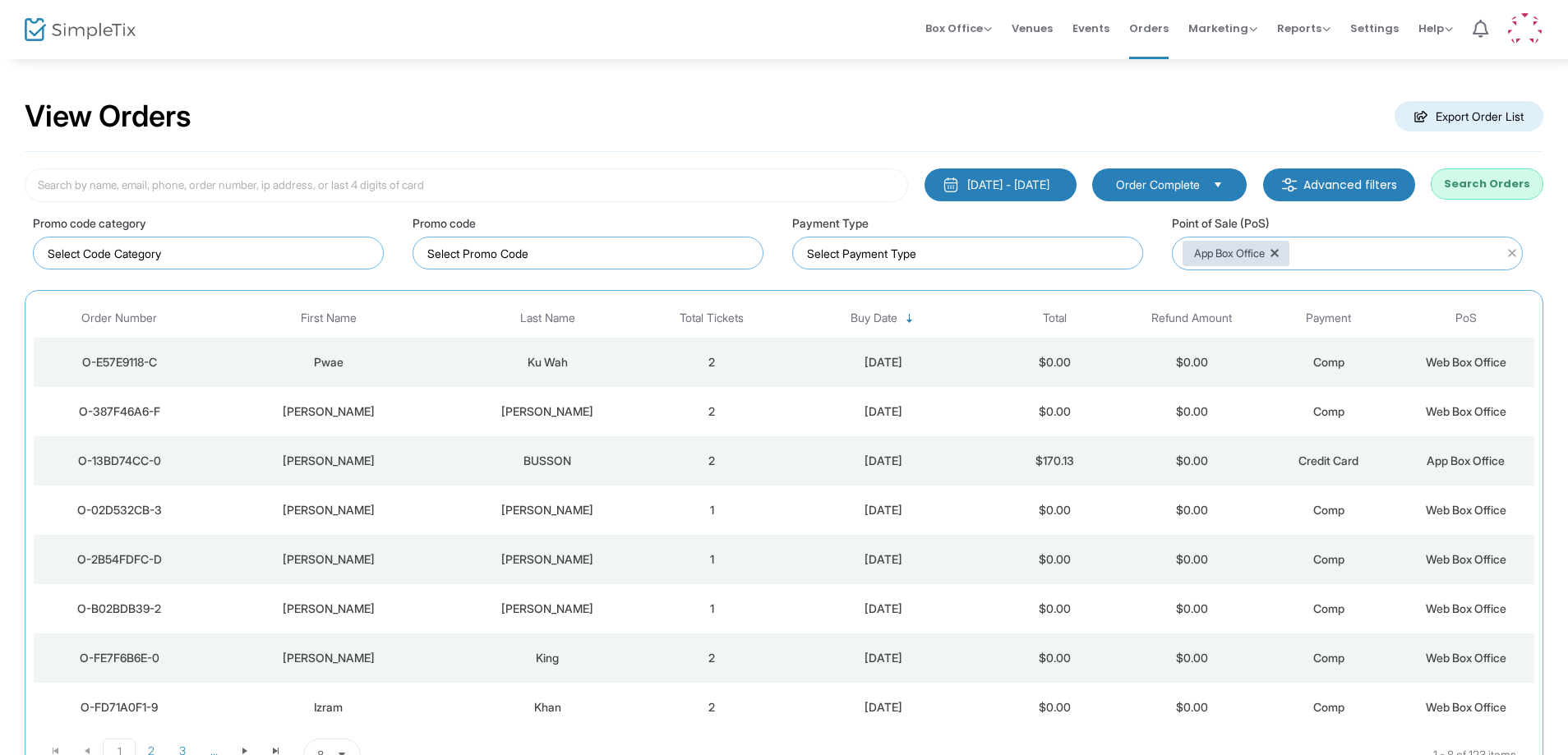
click at [1484, 185] on button "Search Orders" at bounding box center [1486, 184] width 112 height 31
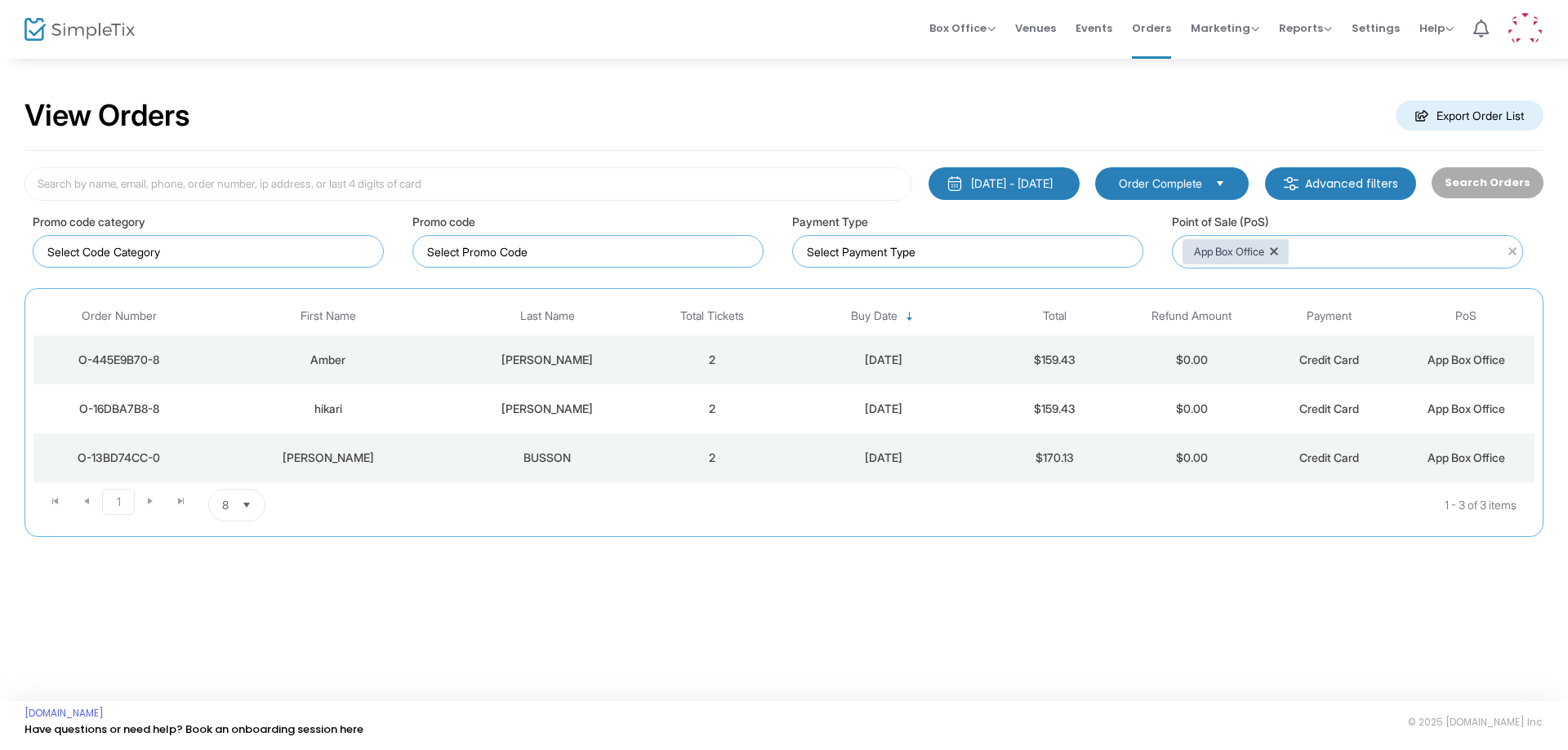
click at [534, 428] on td "hernandez" at bounding box center [548, 409] width 192 height 49
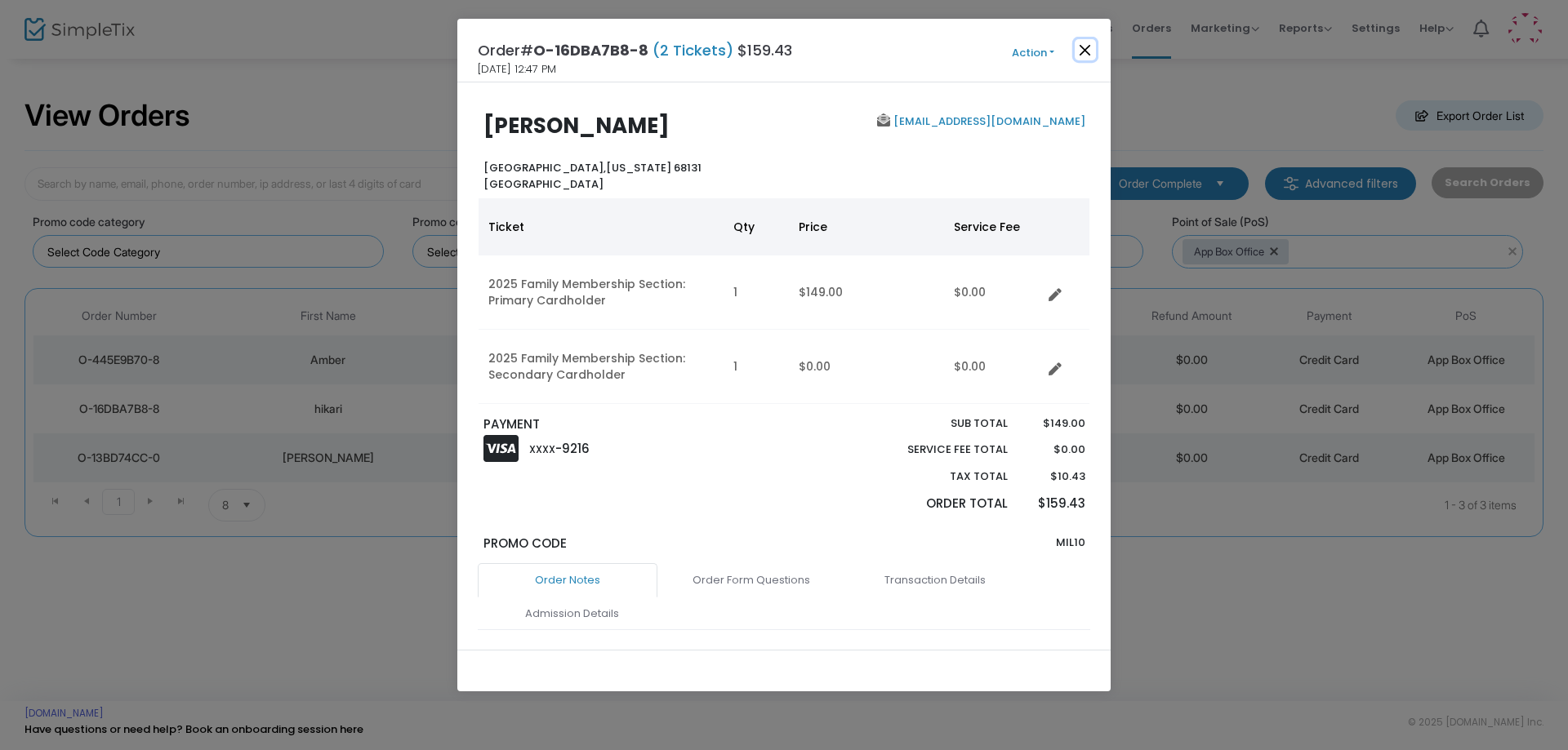
drag, startPoint x: 1079, startPoint y: 45, endPoint x: 1065, endPoint y: 67, distance: 26.1
click at [1079, 48] on button "Close" at bounding box center [1085, 49] width 22 height 22
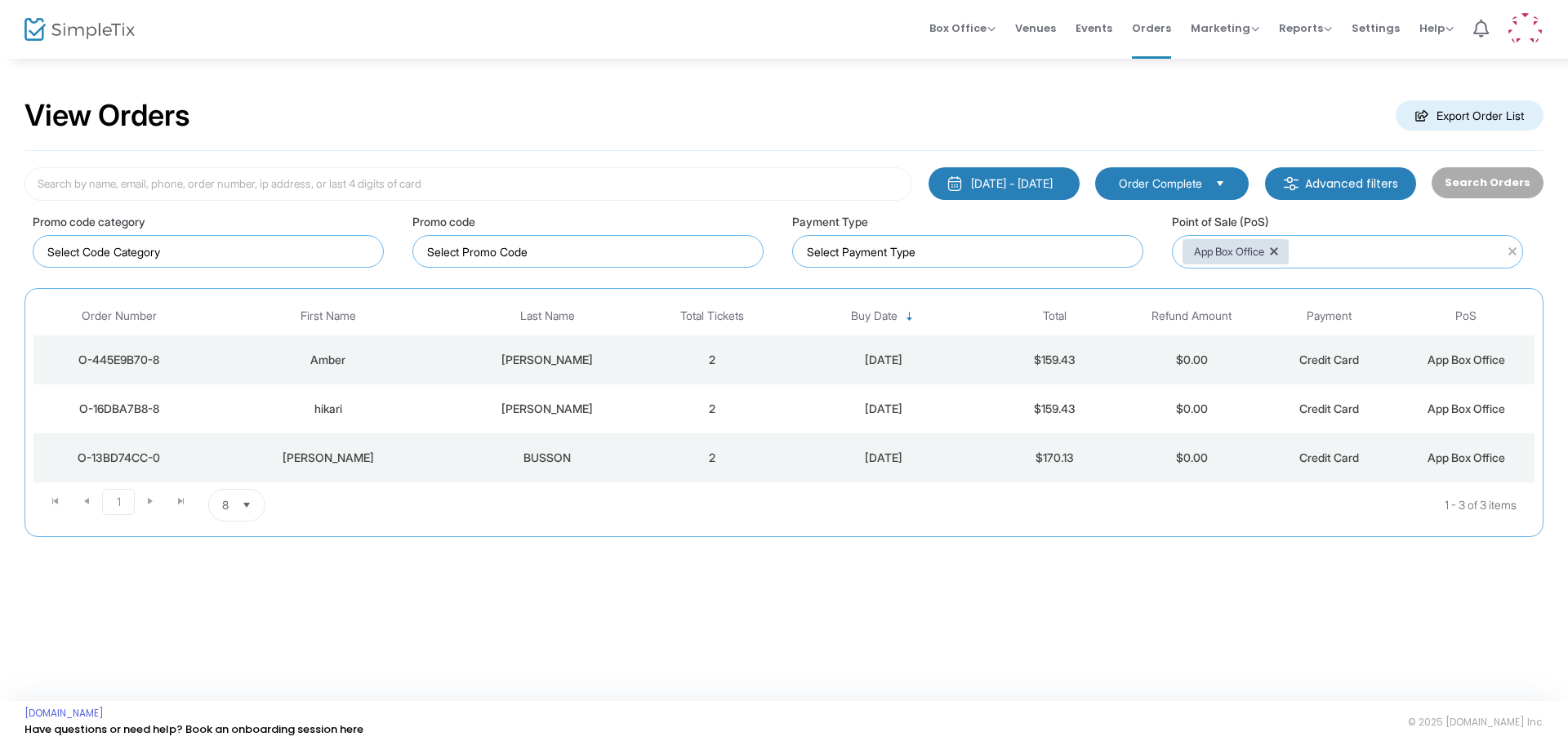
click at [545, 456] on div "BUSSON" at bounding box center [547, 458] width 184 height 16
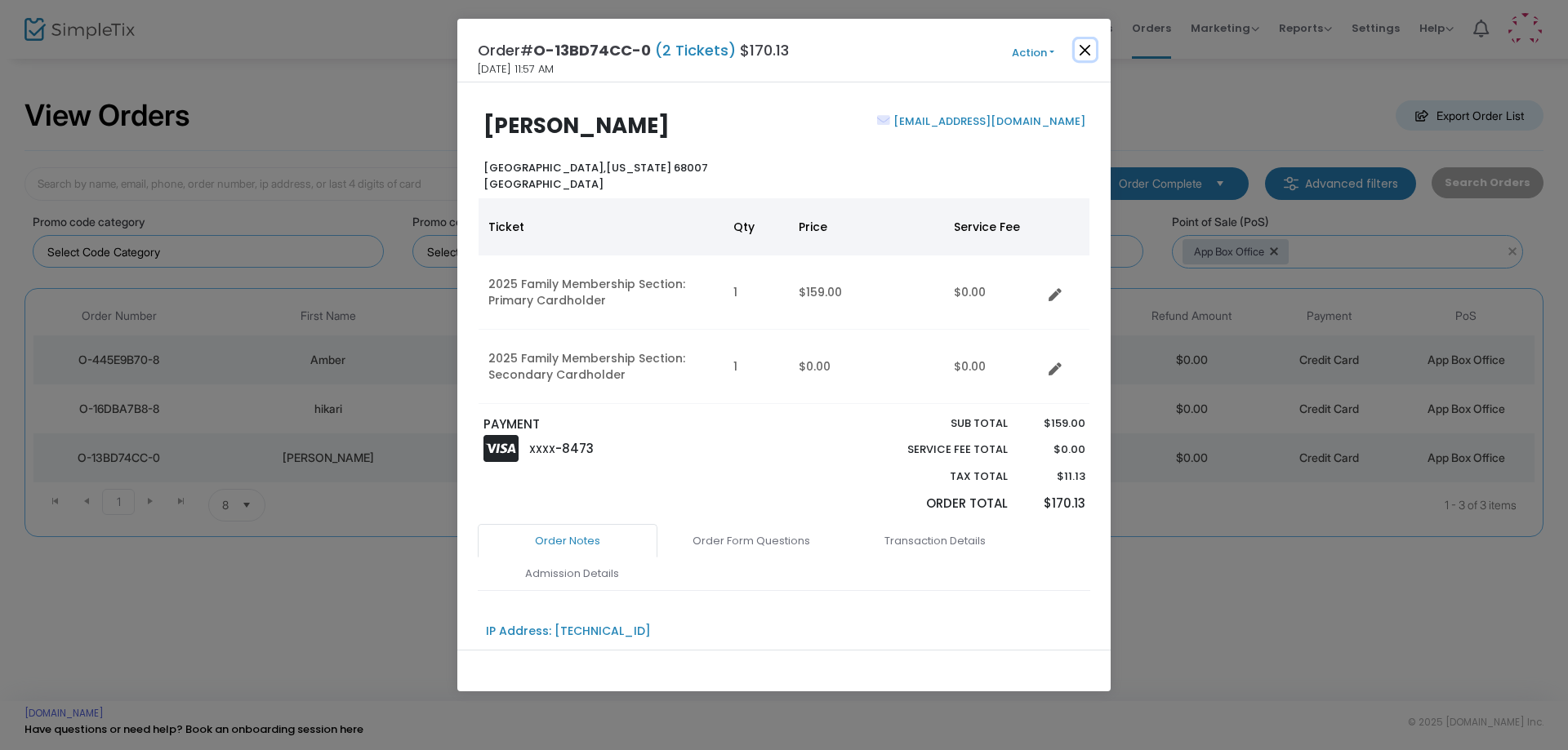
click at [1081, 47] on button "Close" at bounding box center [1085, 49] width 22 height 22
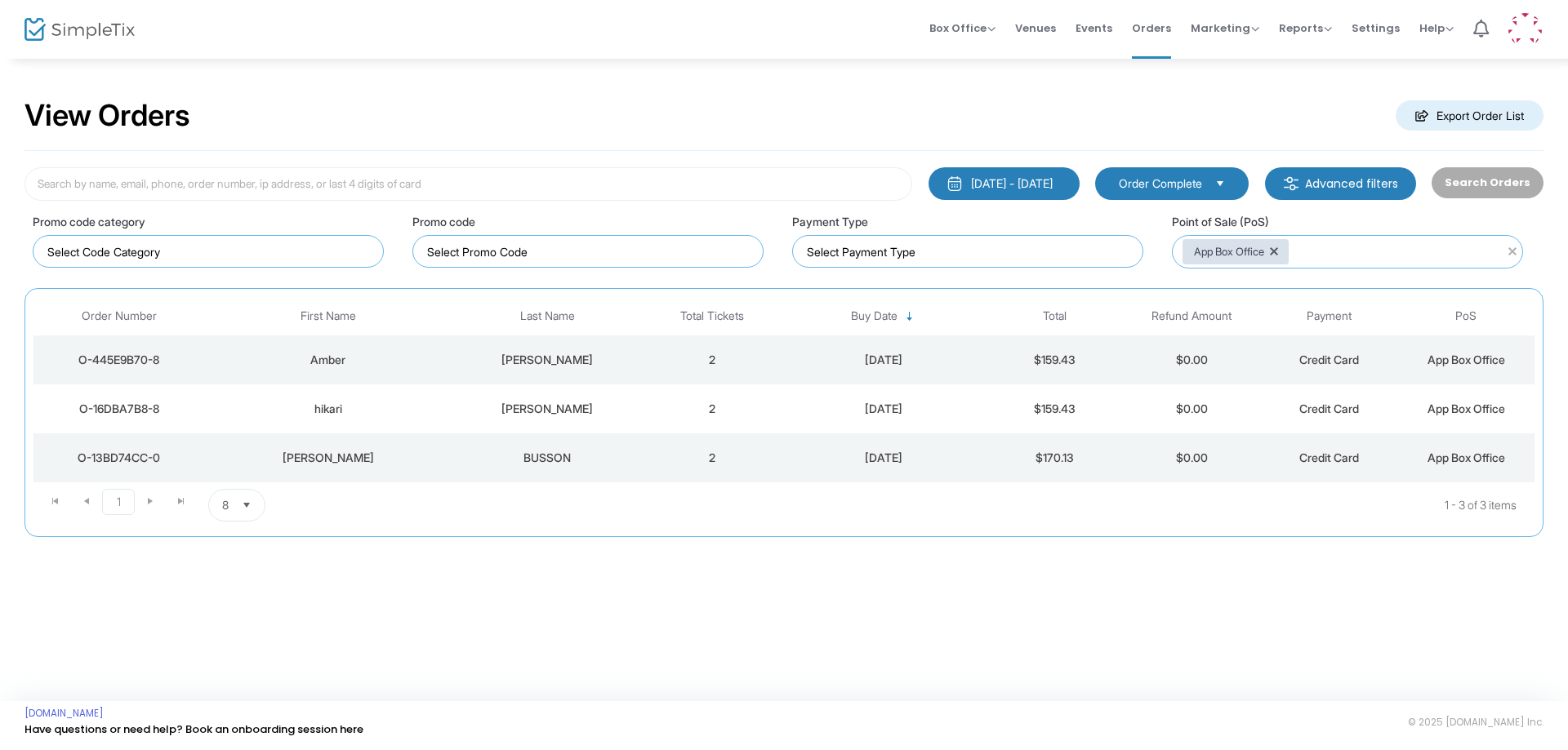
click at [781, 351] on td "9/12/2025" at bounding box center [883, 359] width 206 height 49
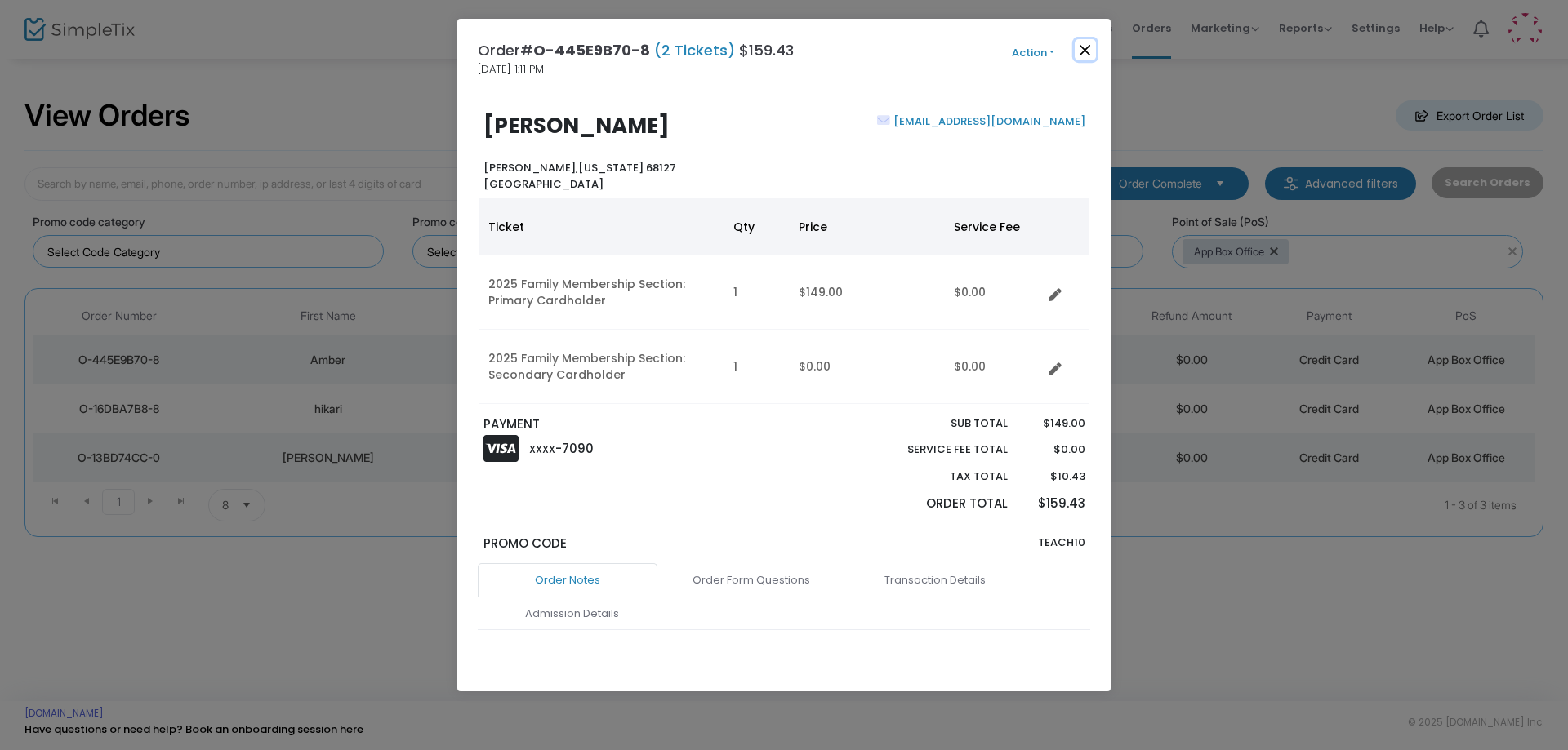
click at [1093, 47] on button "Close" at bounding box center [1085, 49] width 22 height 22
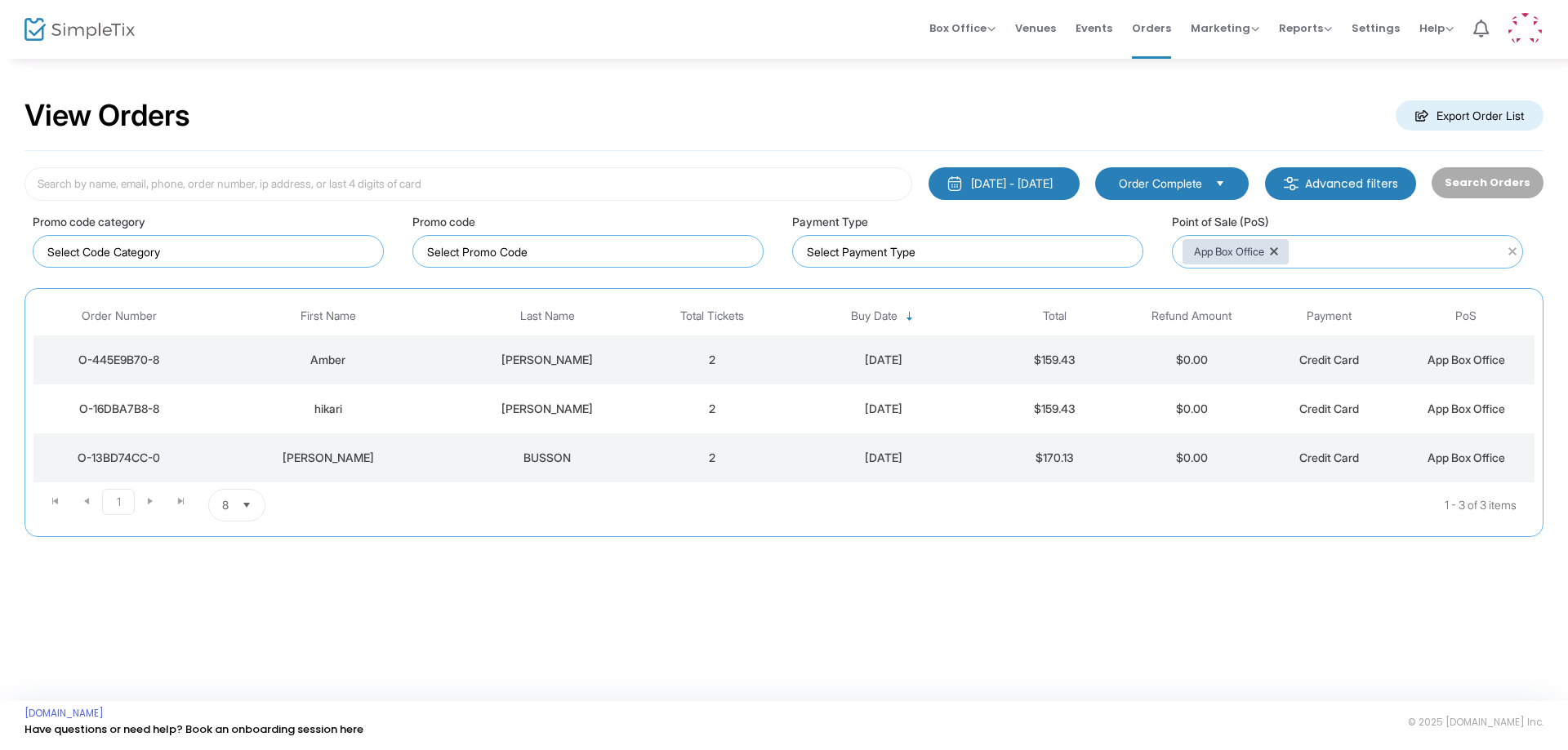
click at [1008, 190] on div "1/1/2000 - 9/15/2025" at bounding box center [1011, 183] width 81 height 16
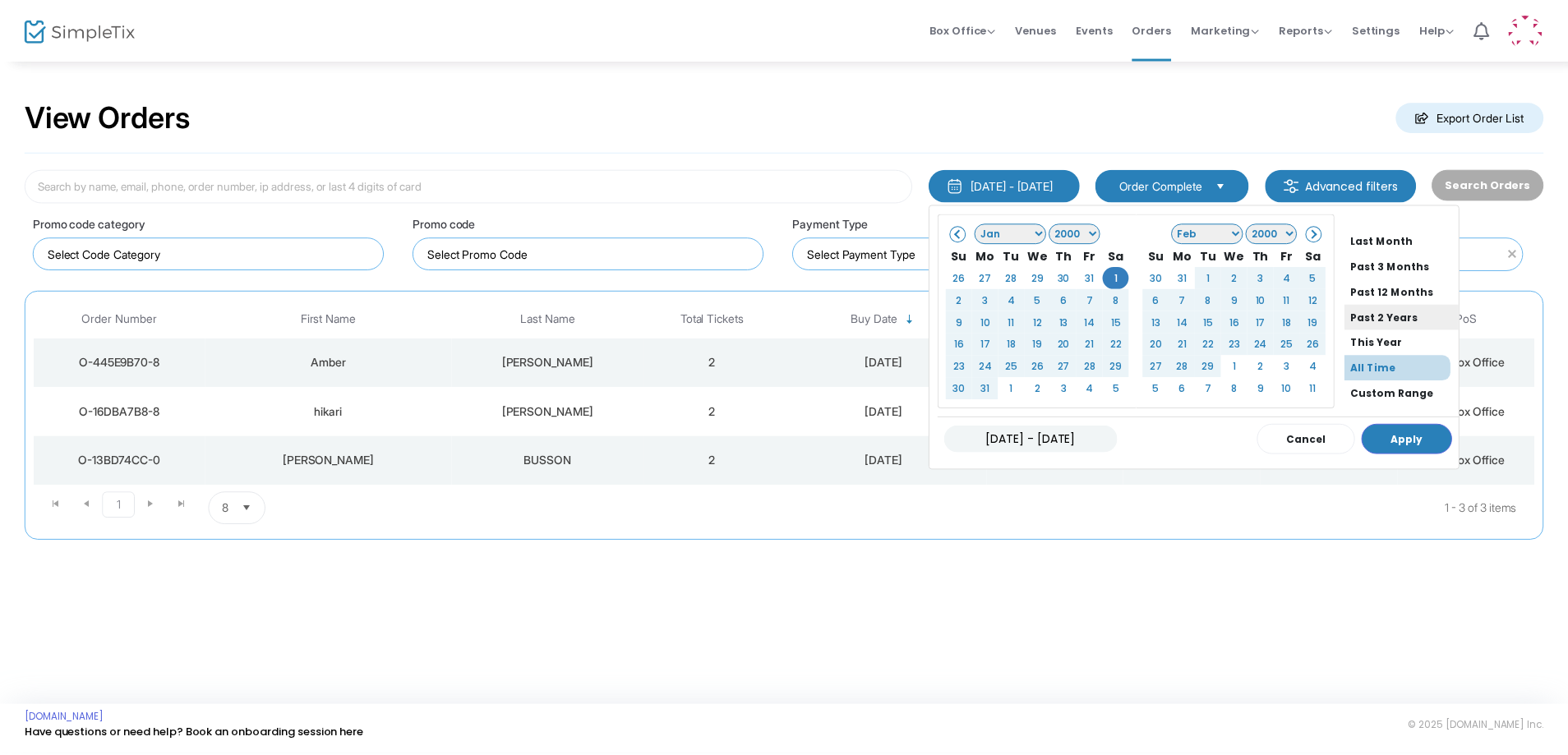
scroll to position [125, 0]
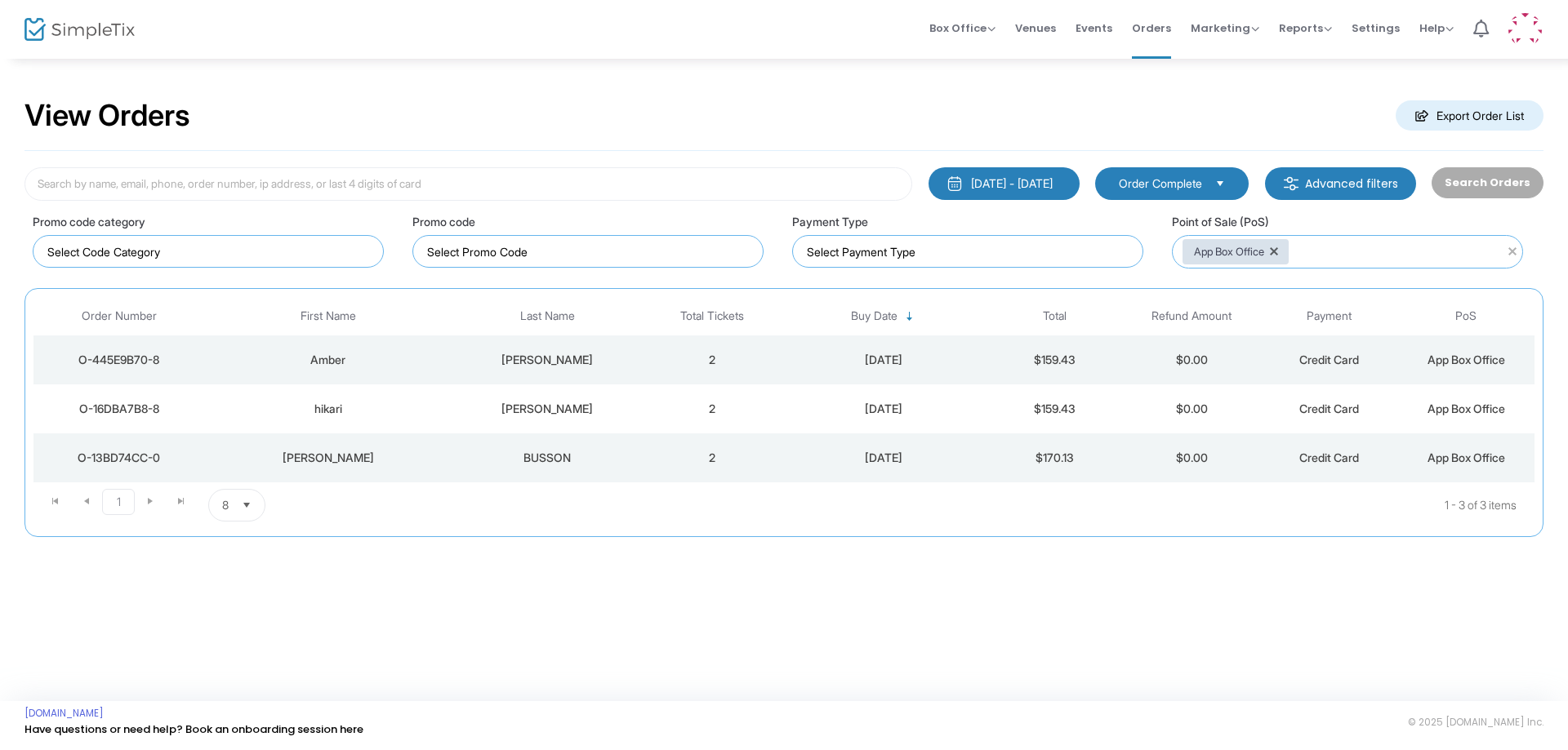
click at [1131, 623] on div "View Orders Export Order List 1/1/2000 - 9/15/2025 Last 30 Days Today Yesterday…" at bounding box center [784, 379] width 1568 height 645
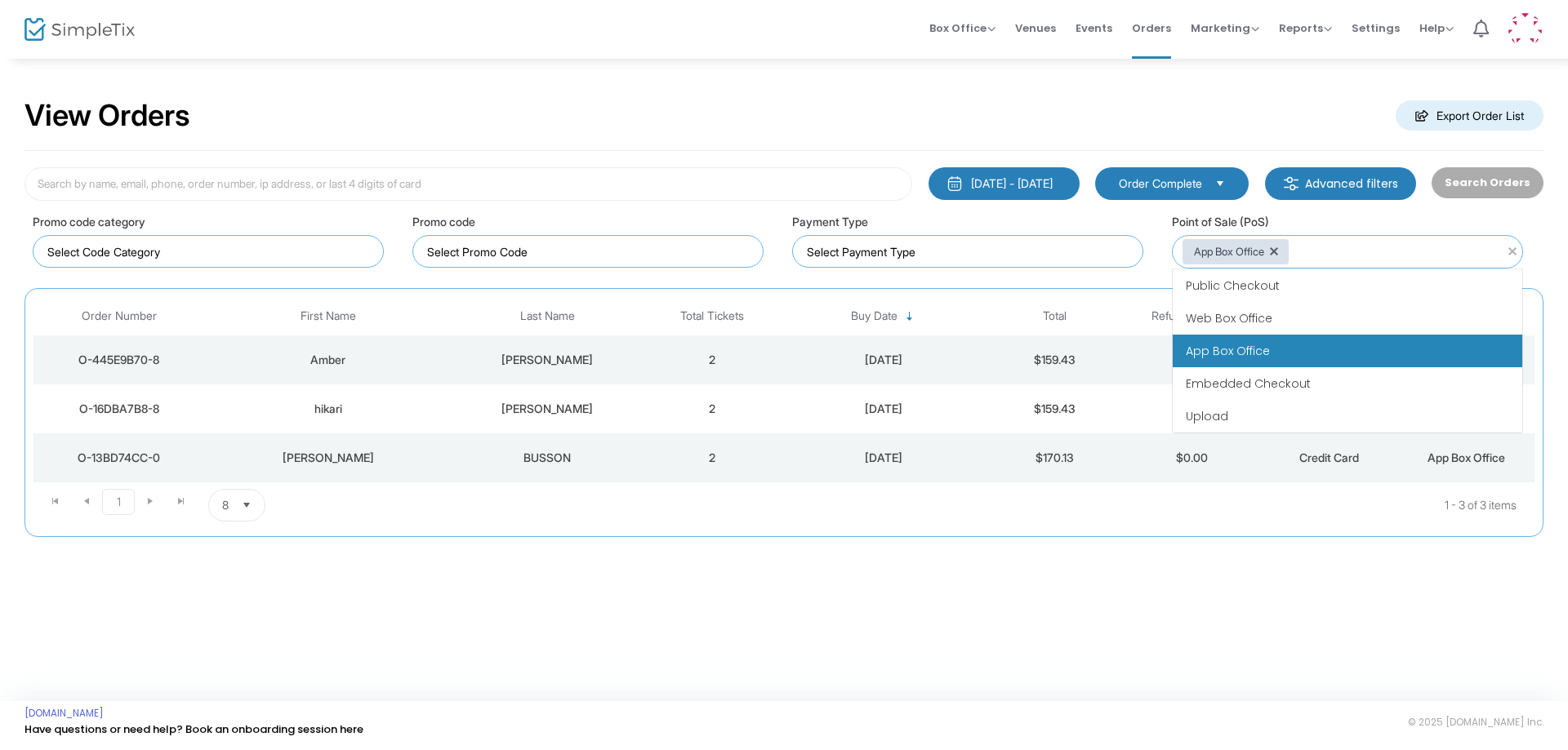
click at [1272, 251] on div "App Box Office" at bounding box center [1235, 251] width 106 height 25
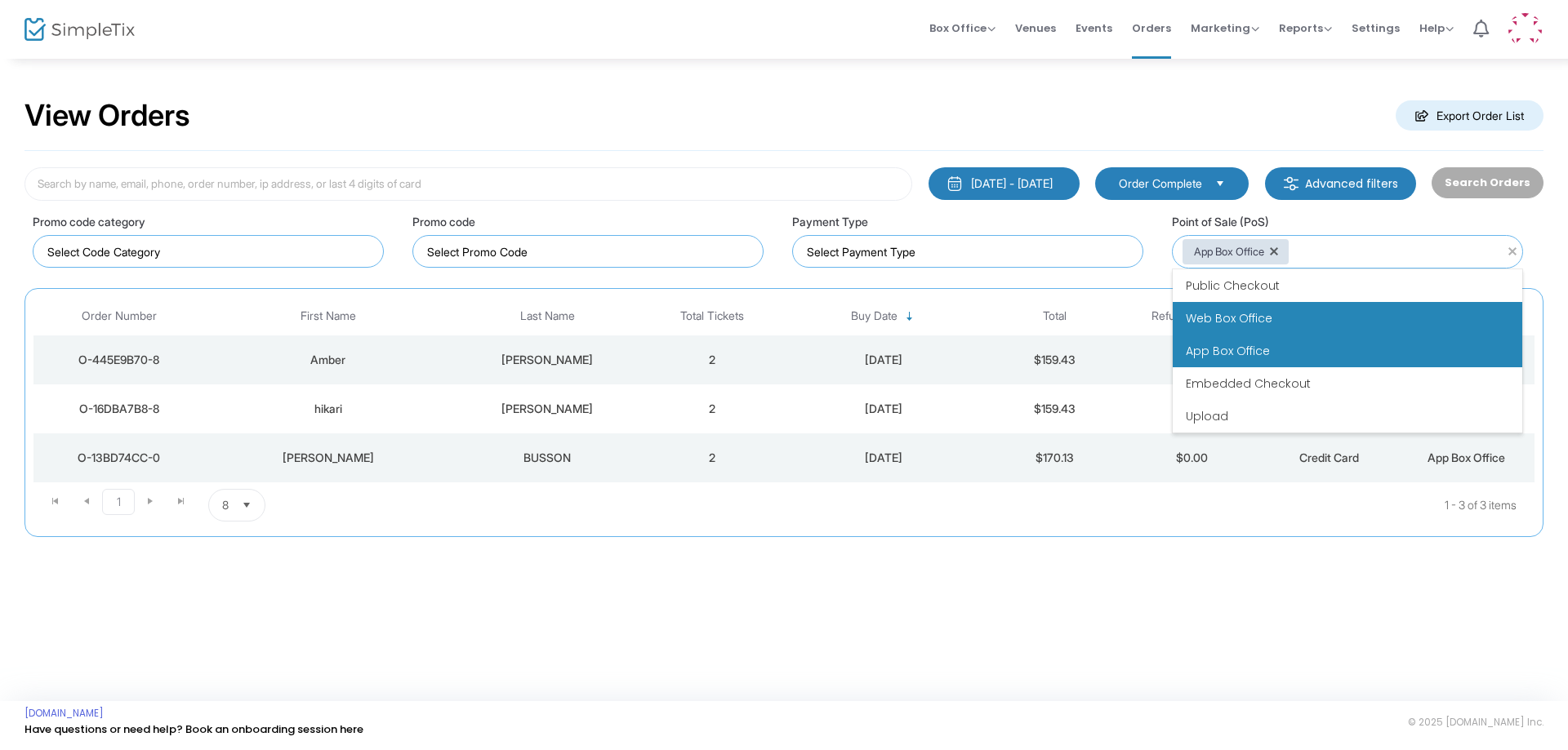
click at [1242, 323] on span "Web Box Office" at bounding box center [1229, 318] width 86 height 16
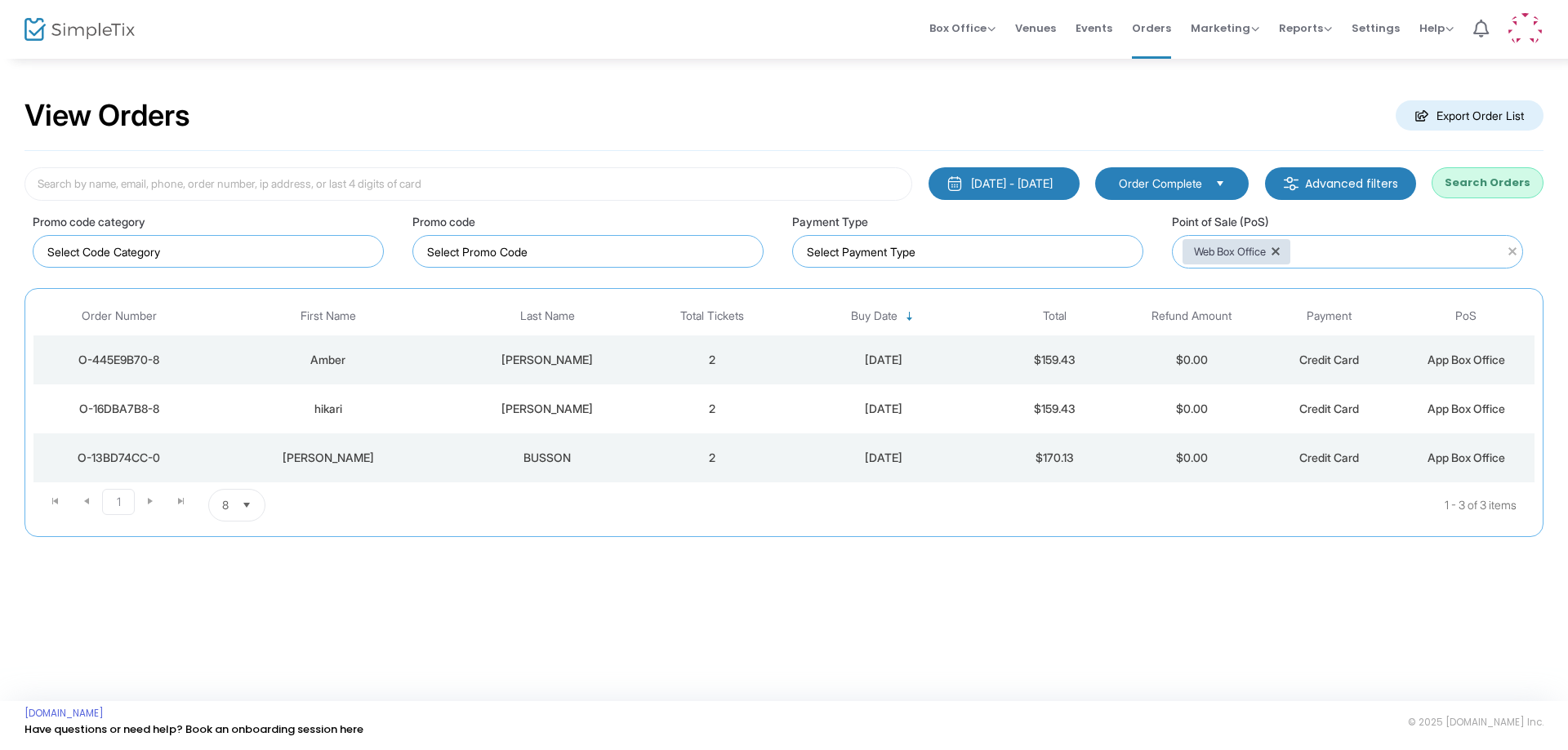
click at [1495, 184] on button "Search Orders" at bounding box center [1487, 183] width 112 height 31
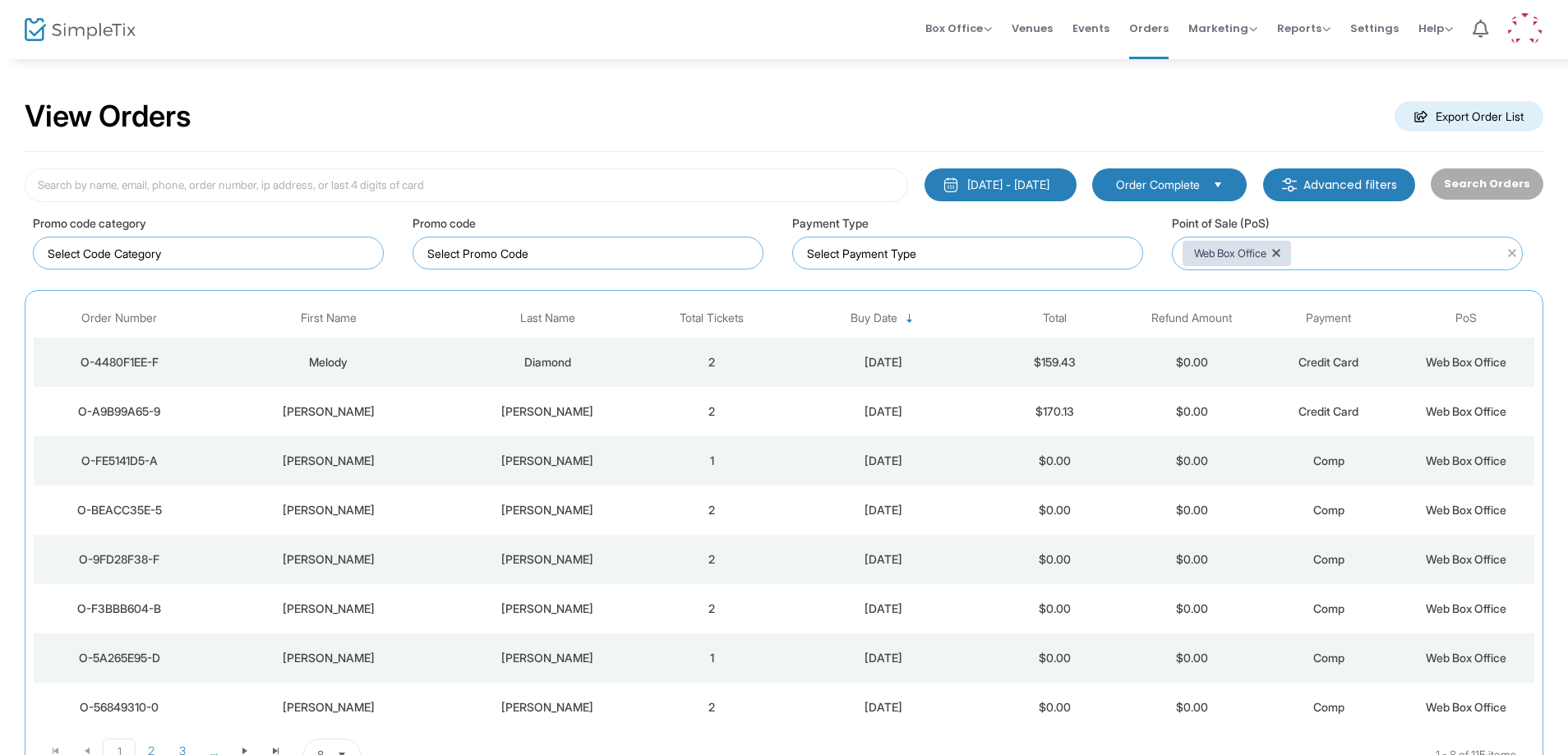
click at [619, 413] on div "Mutterperl" at bounding box center [547, 411] width 183 height 17
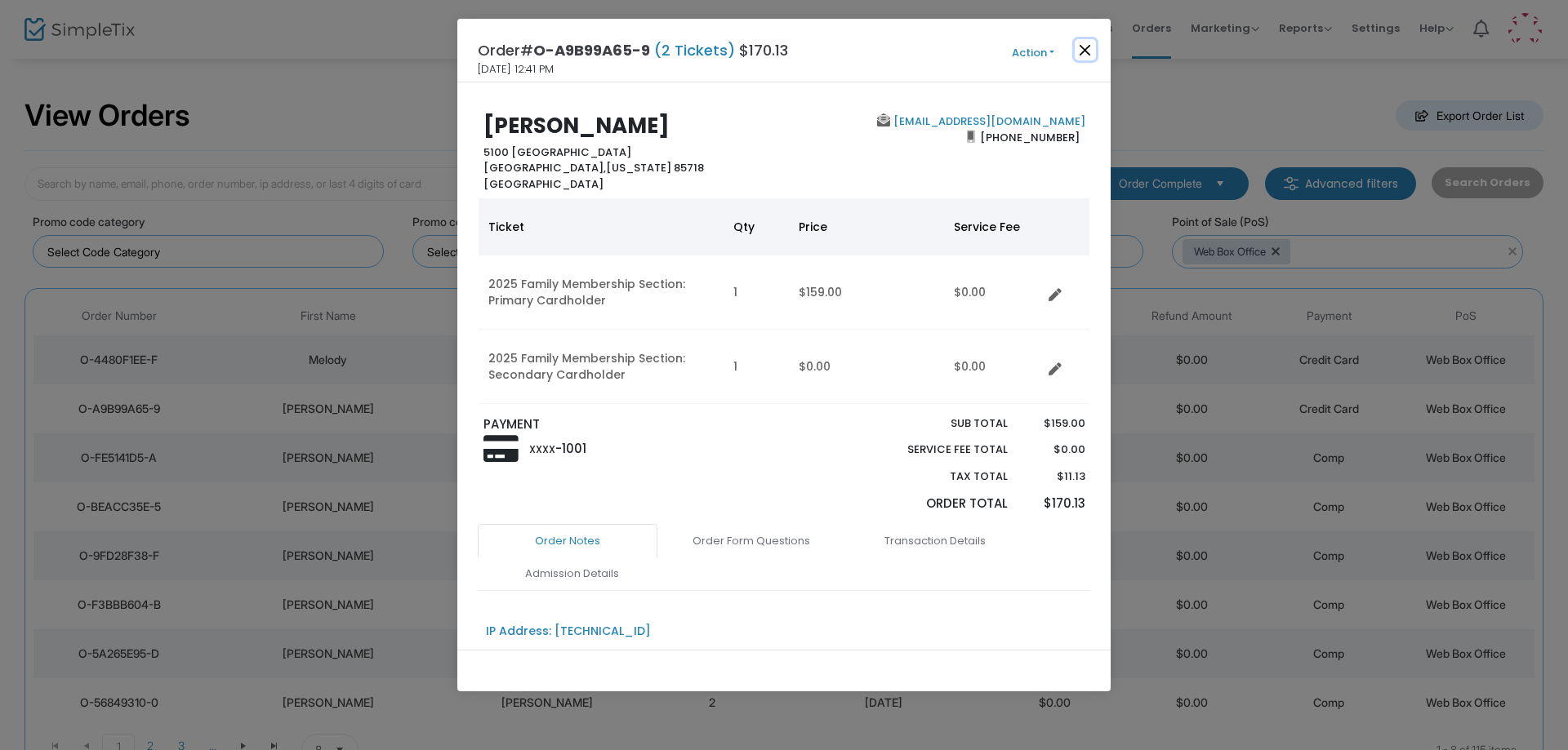
click at [1089, 43] on button "Close" at bounding box center [1085, 49] width 22 height 22
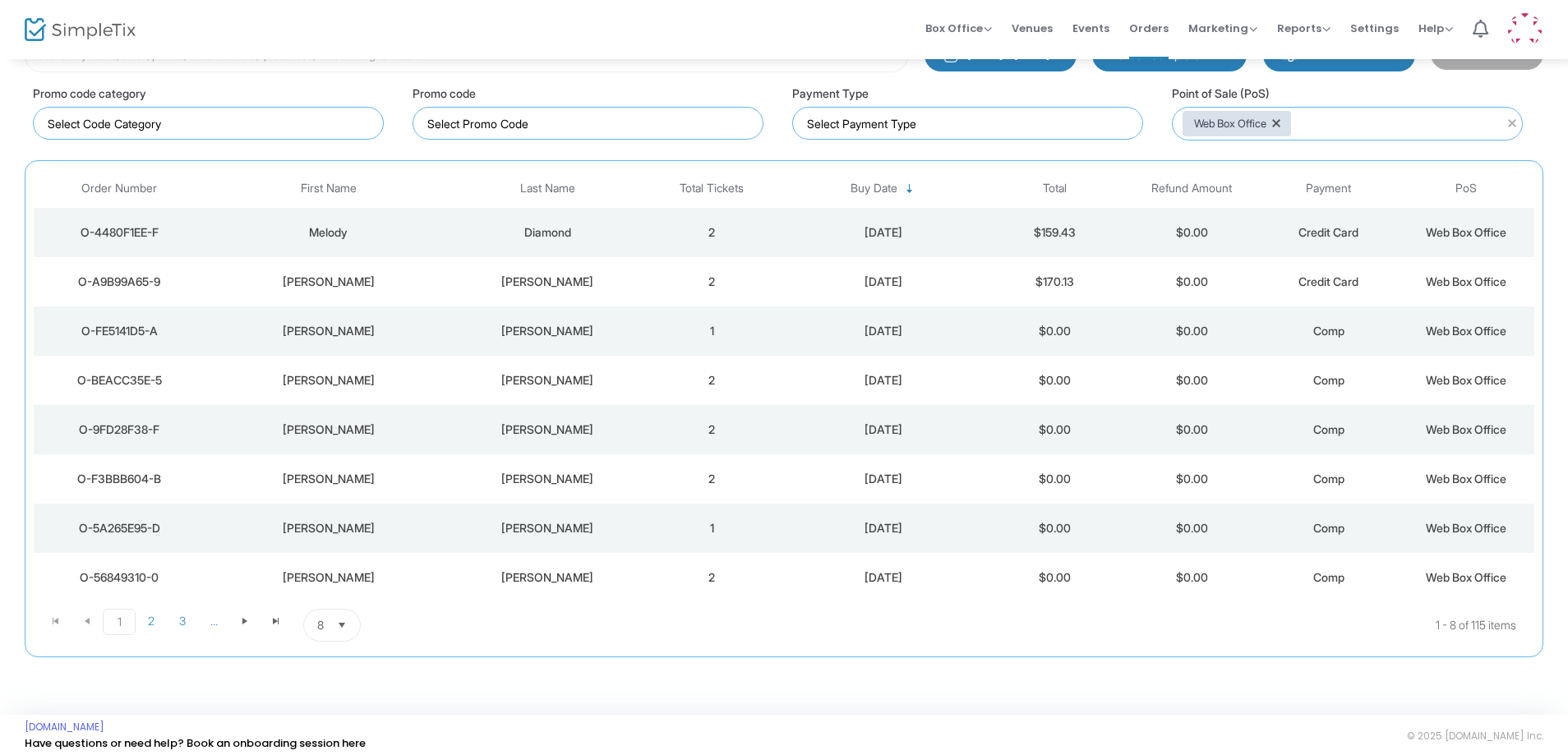
scroll to position [139, 0]
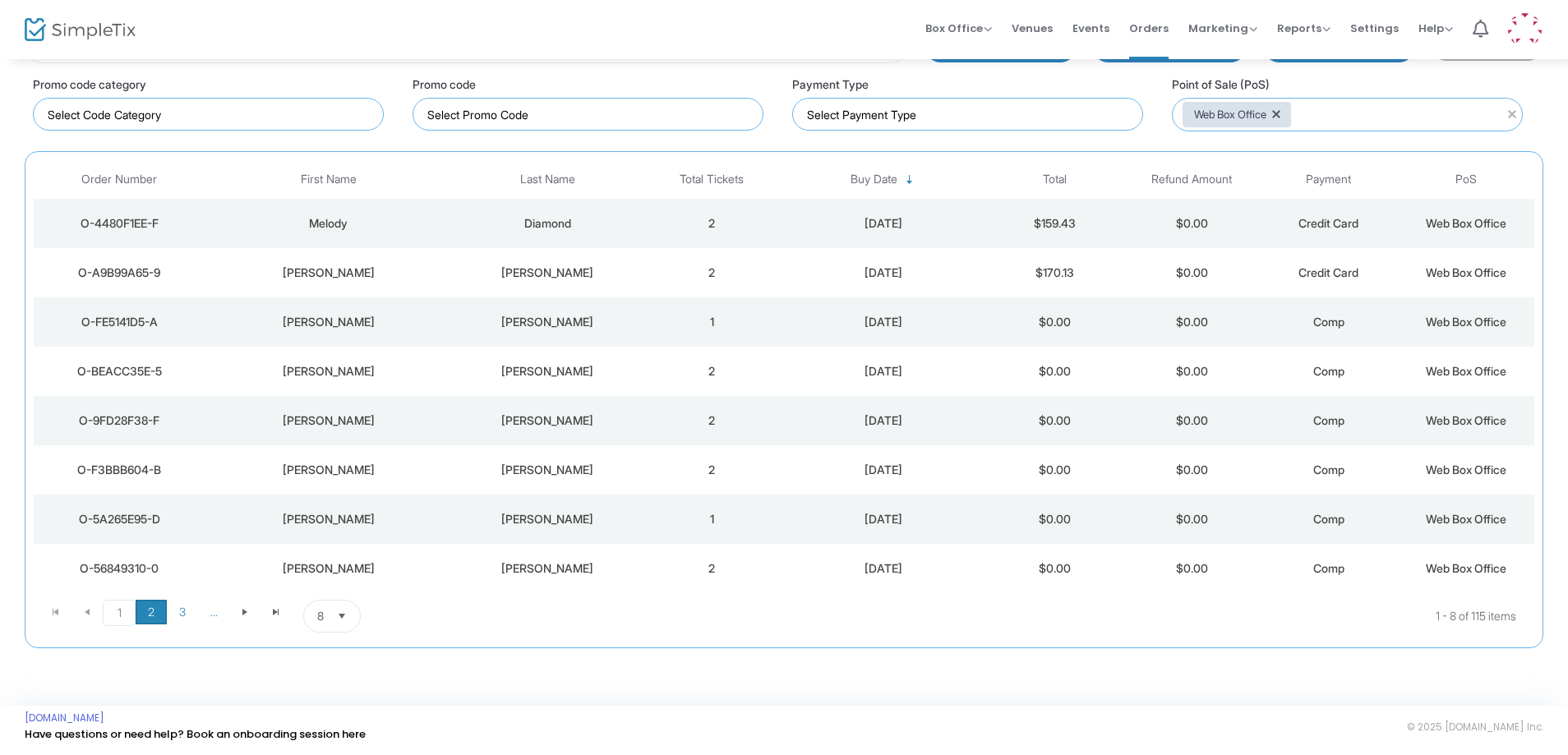
click at [159, 605] on span "2" at bounding box center [151, 612] width 31 height 24
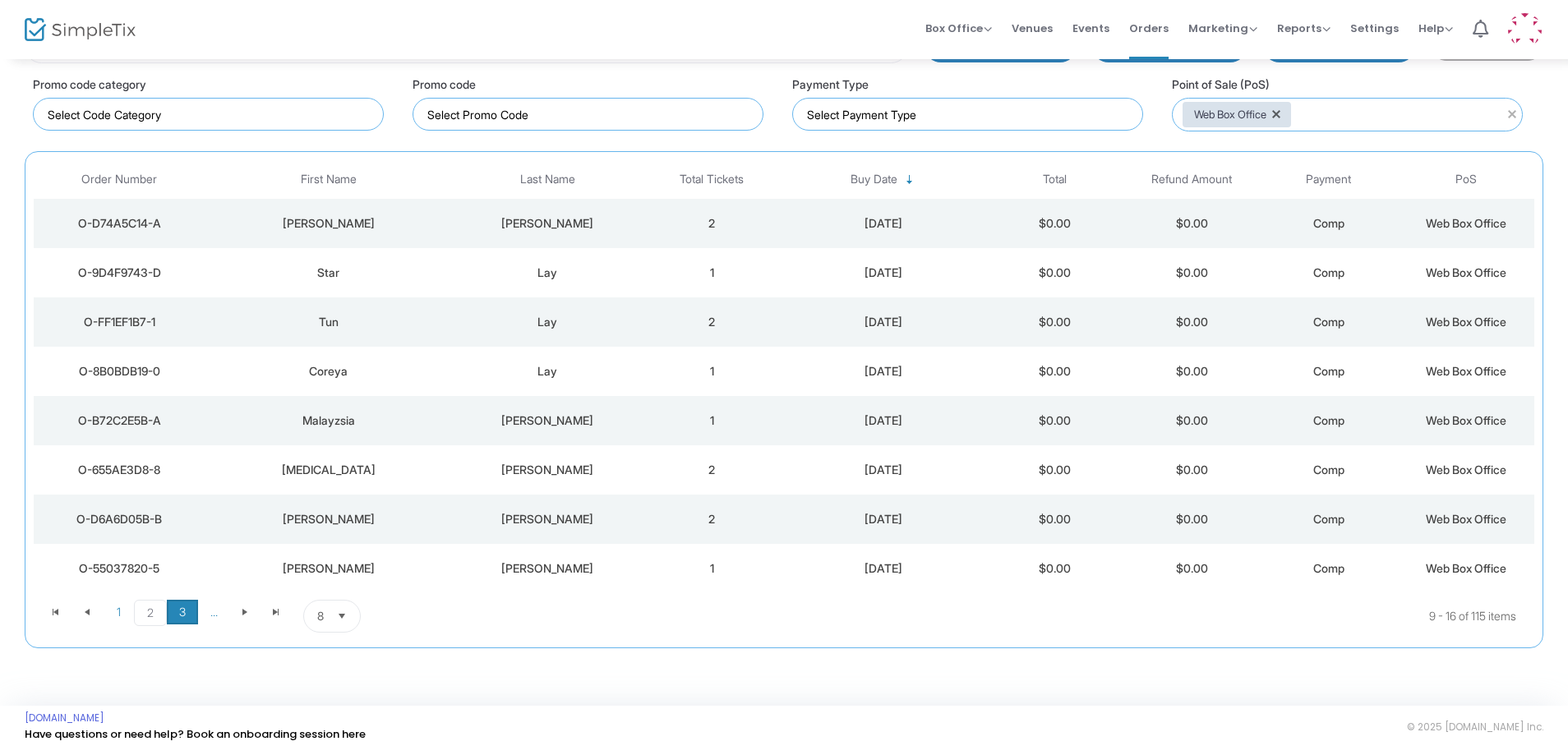
click at [179, 620] on span "3" at bounding box center [183, 612] width 31 height 24
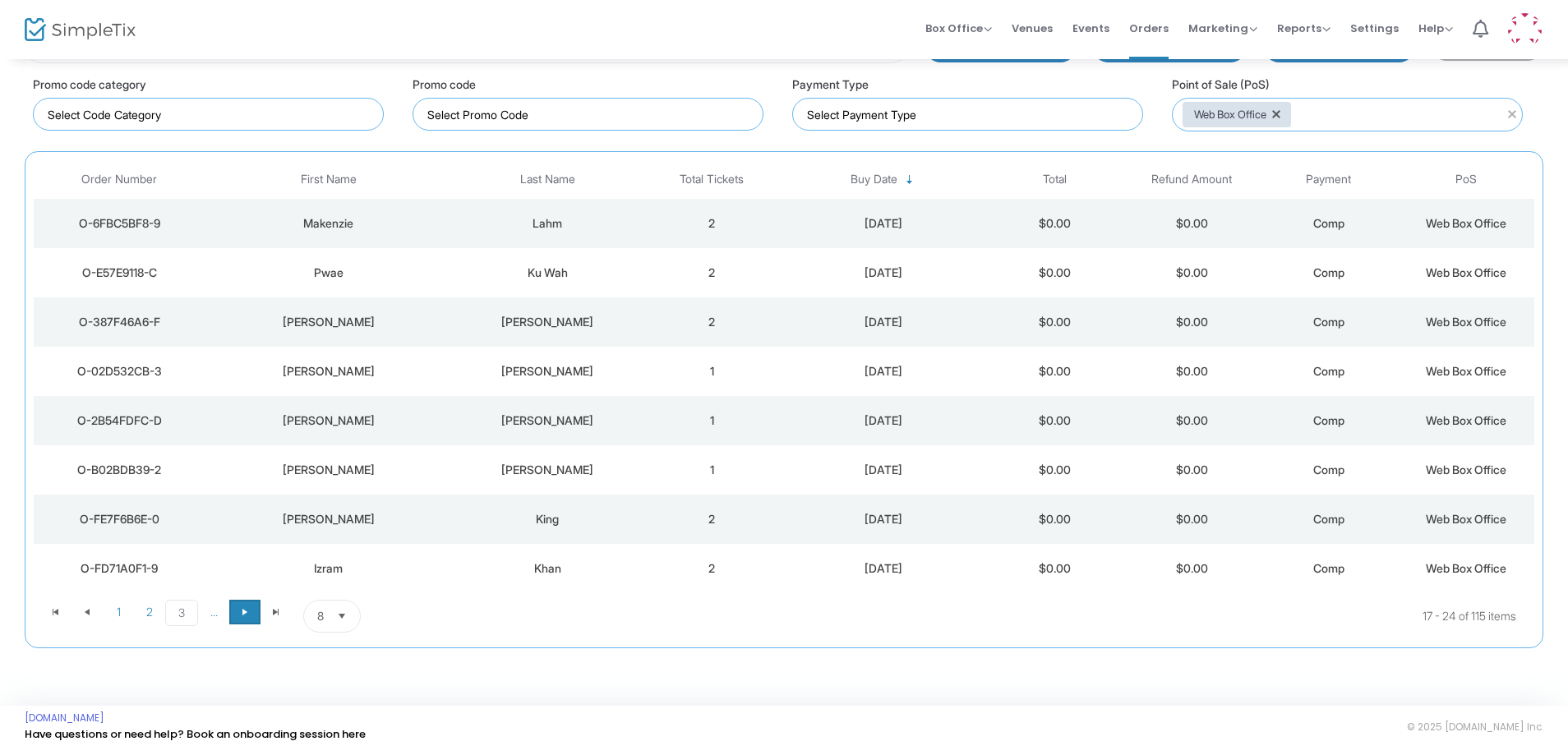
click at [237, 625] on span at bounding box center [245, 612] width 31 height 24
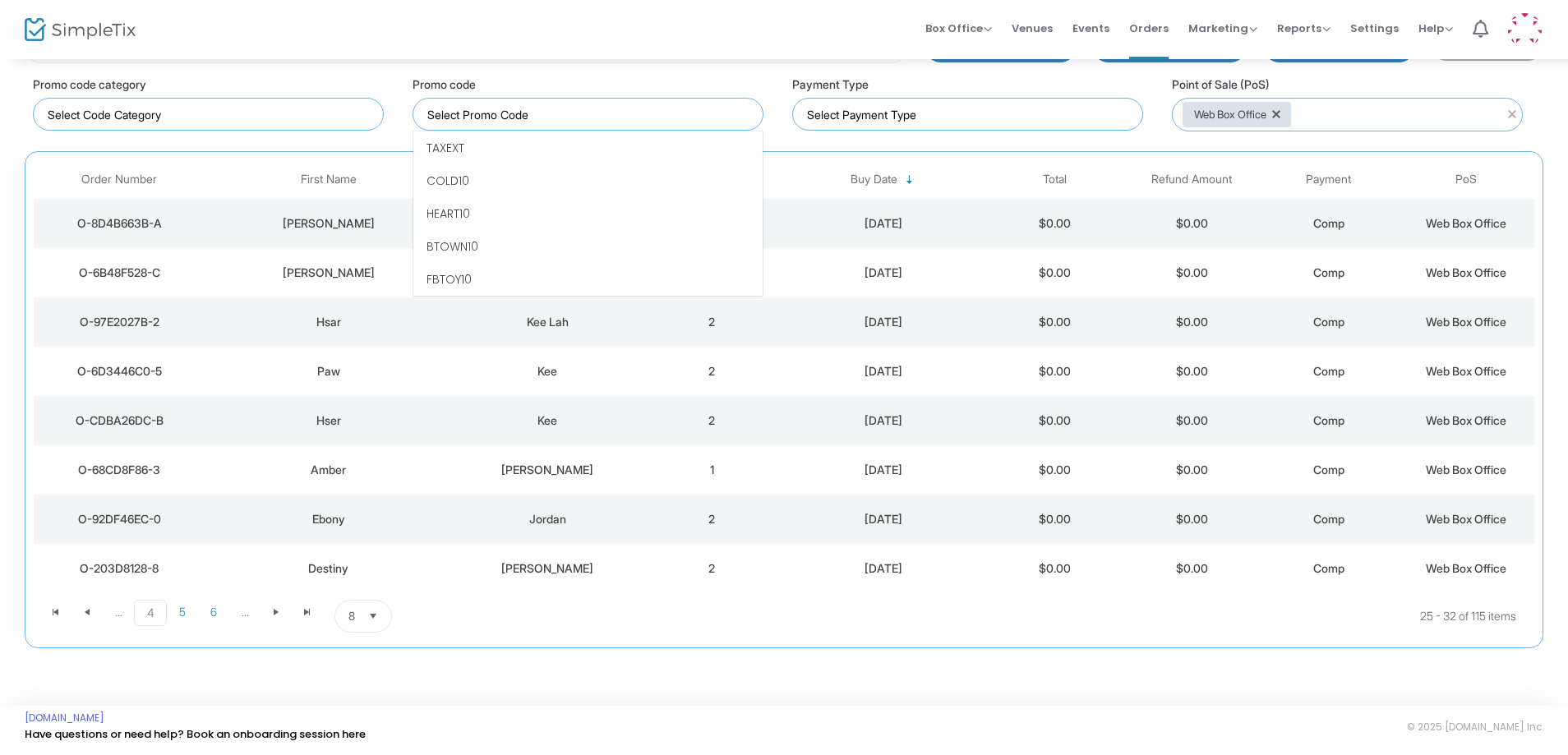
click at [532, 100] on kendo-taglist at bounding box center [588, 114] width 350 height 31
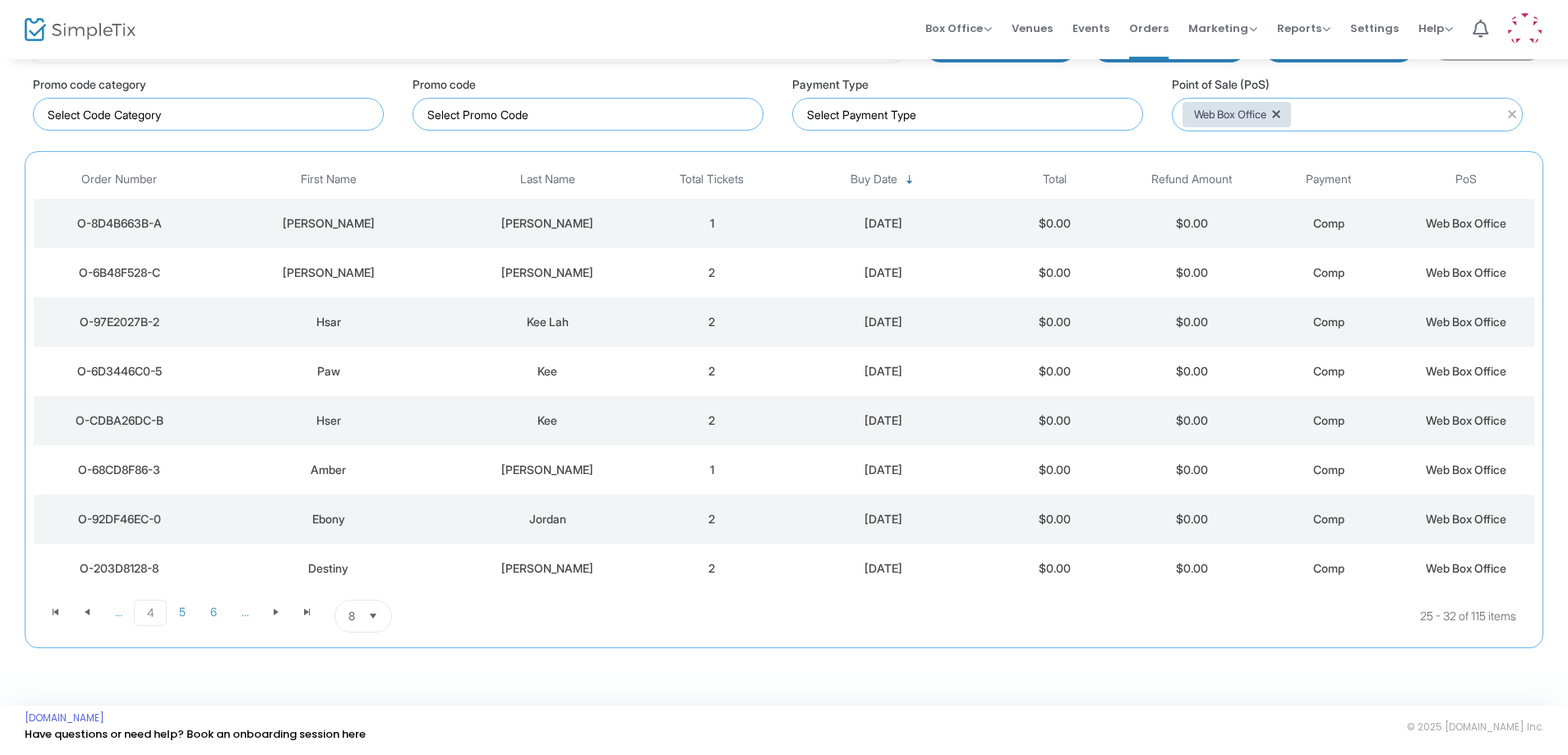
click at [181, 84] on div "Promo code category" at bounding box center [208, 104] width 350 height 56
click at [191, 121] on input at bounding box center [211, 115] width 328 height 17
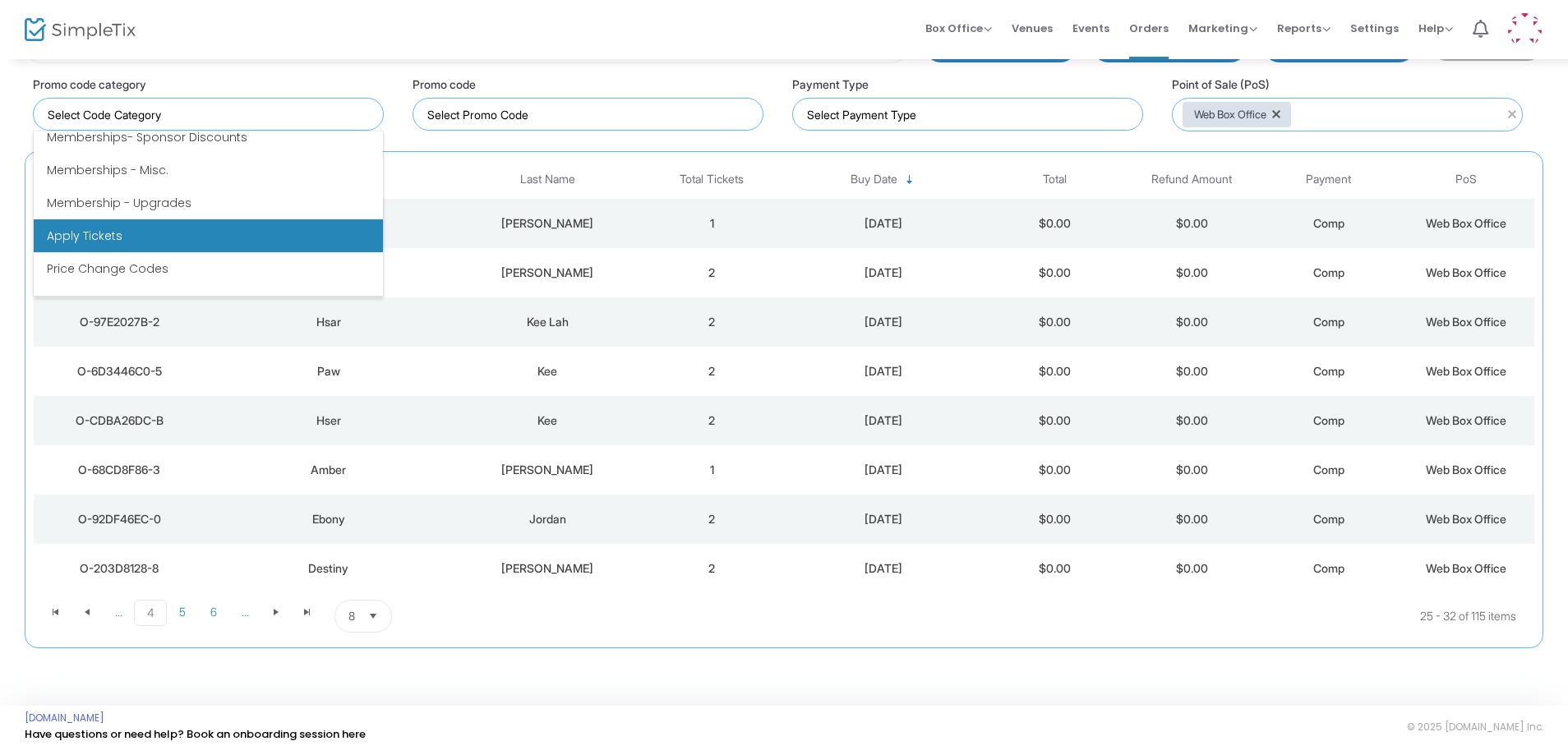
scroll to position [66, 0]
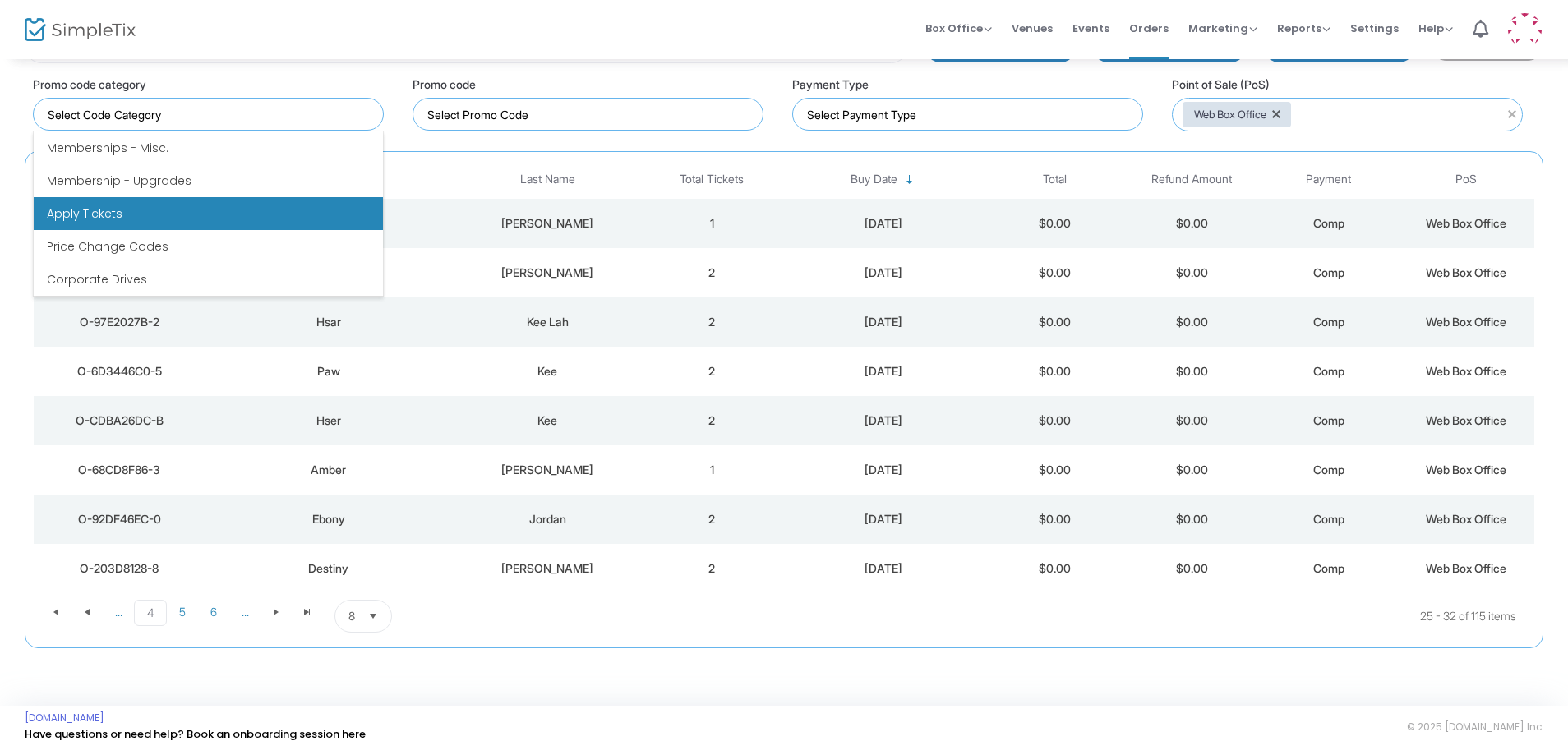
click at [249, 214] on li "Apply Tickets" at bounding box center [209, 214] width 350 height 33
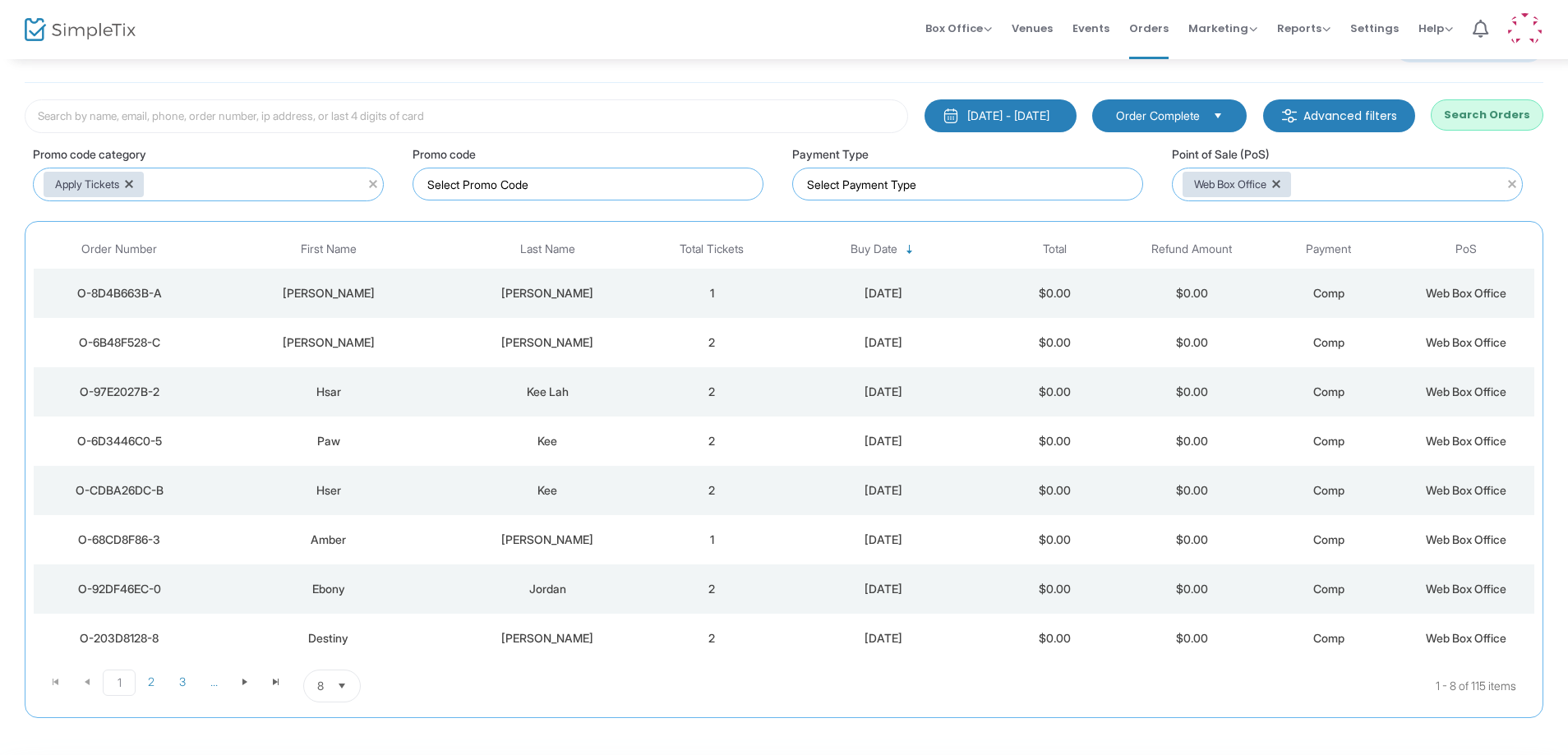
scroll to position [0, 0]
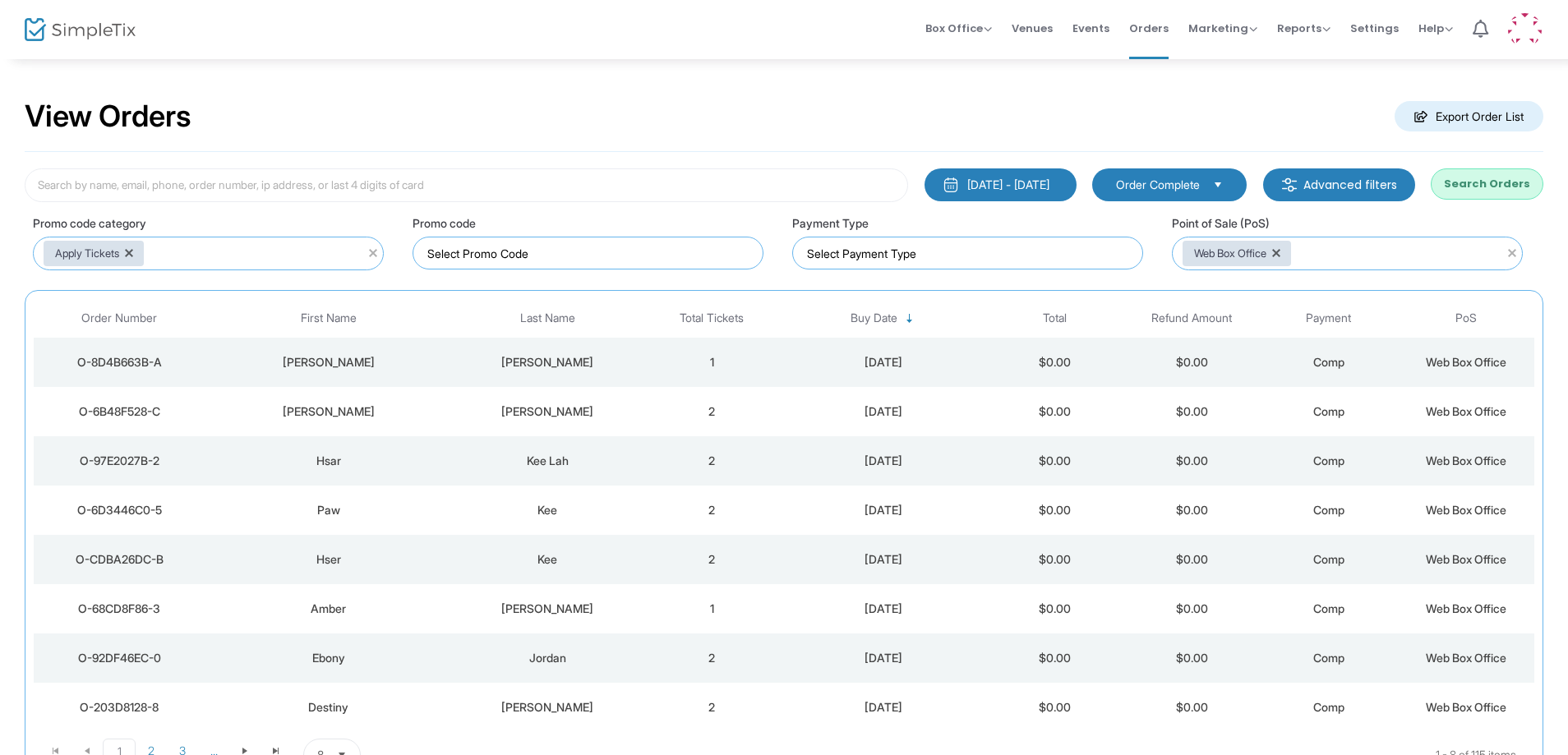
click at [1027, 186] on div "1/1/2000 - 9/15/2025" at bounding box center [1008, 184] width 82 height 17
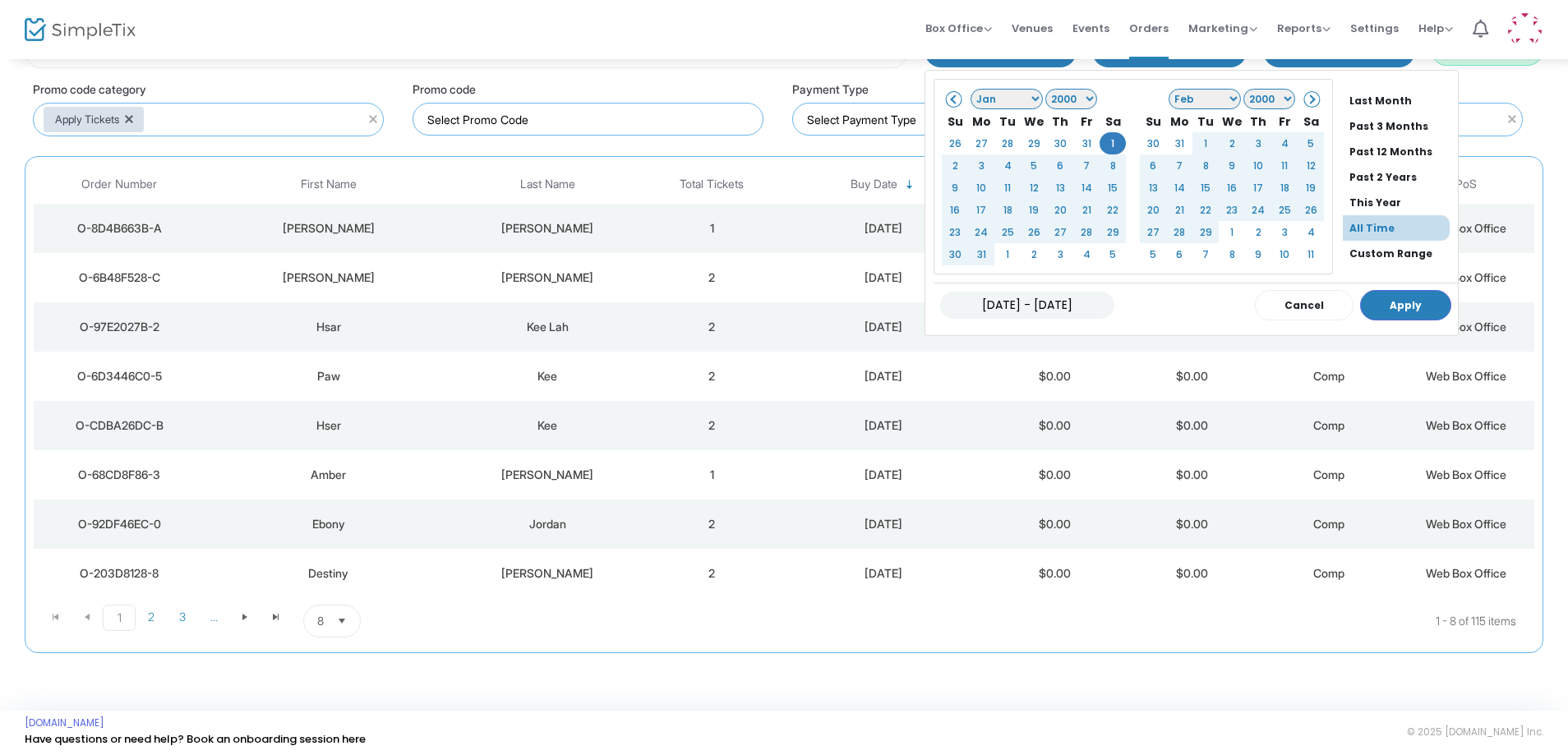
scroll to position [139, 0]
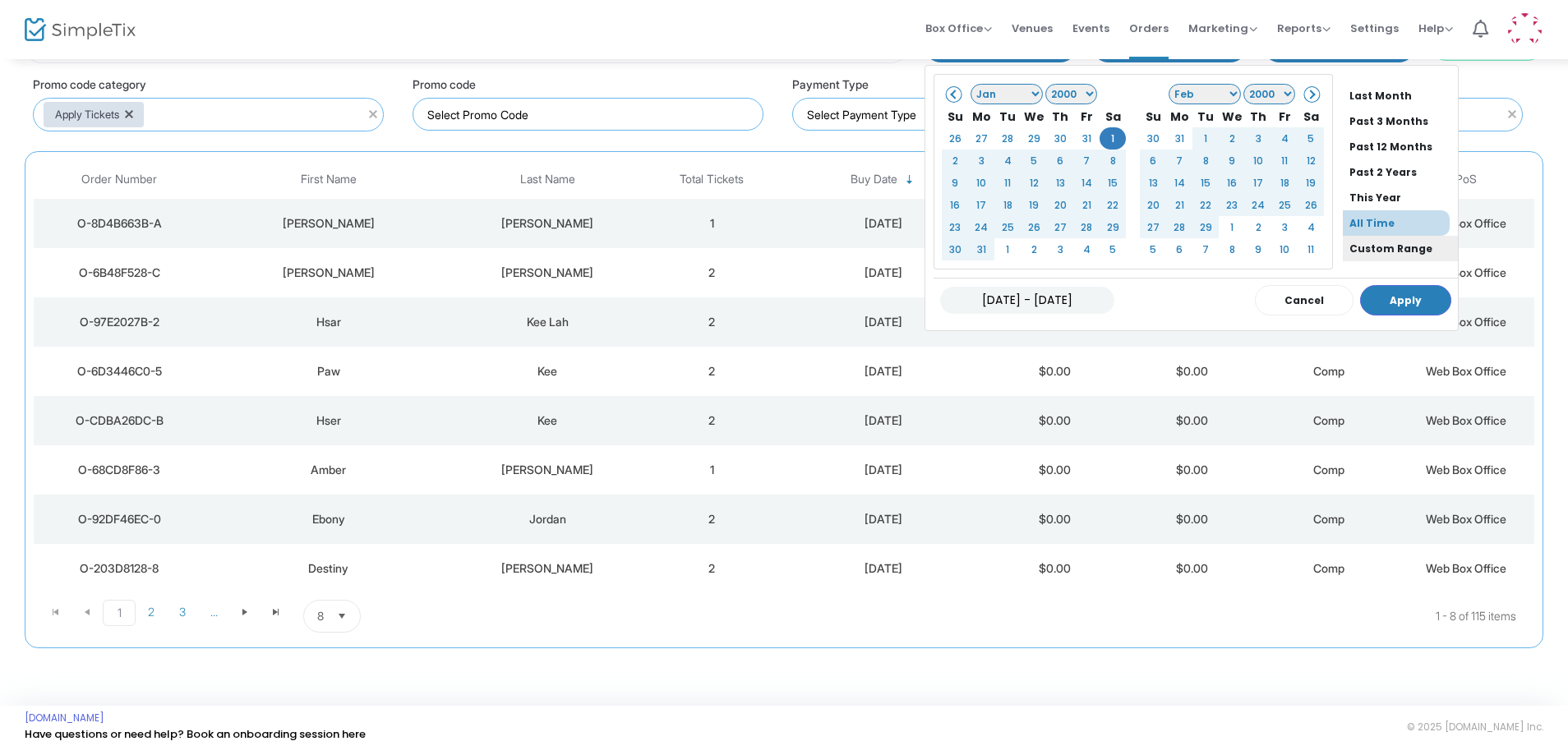
click at [1369, 244] on li "Custom Range" at bounding box center [1400, 248] width 115 height 25
click at [1360, 246] on li "Custom Range" at bounding box center [1400, 248] width 115 height 25
click at [1349, 192] on li "This Year" at bounding box center [1400, 197] width 115 height 25
type input "01/01/2025 - 09/15/2025"
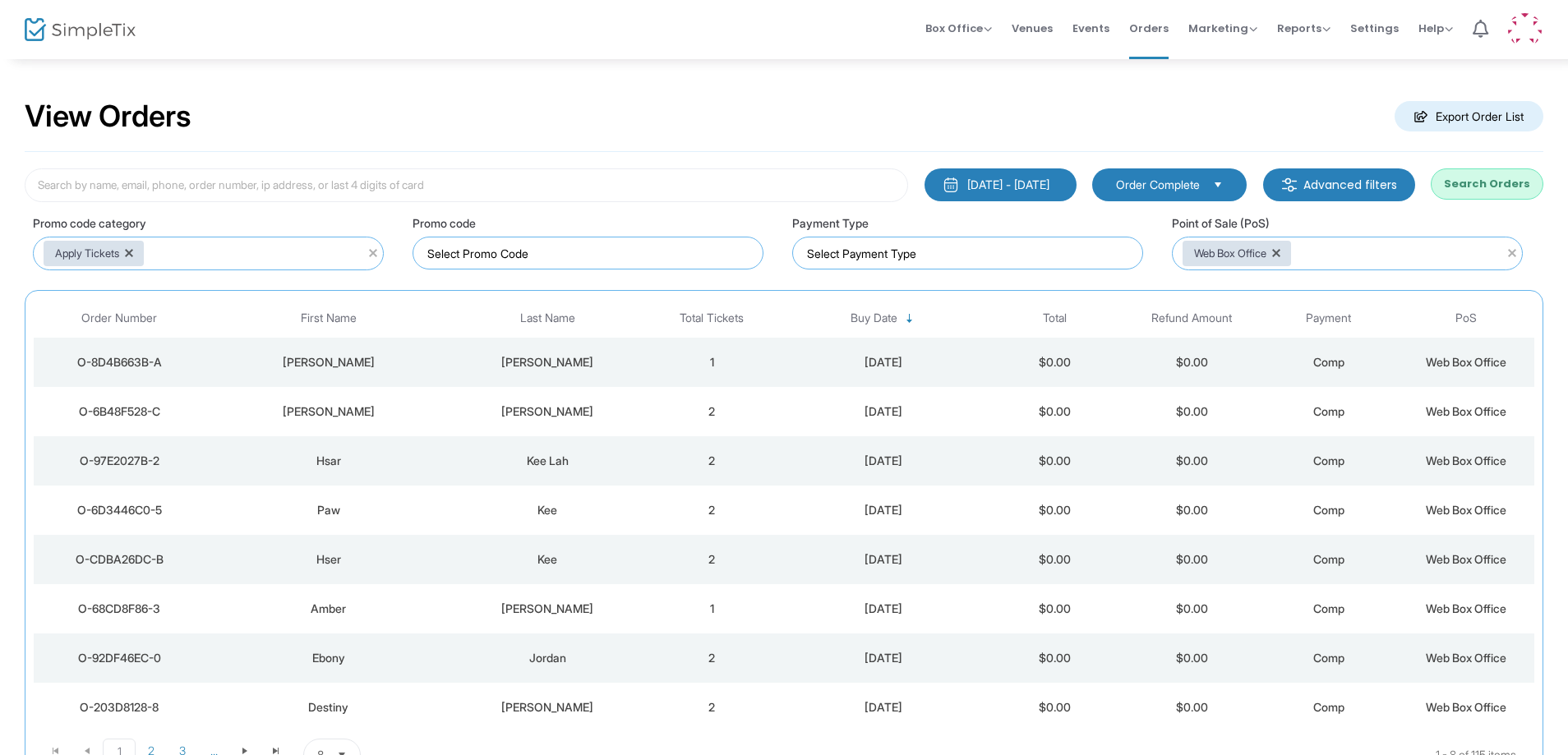
click at [1000, 182] on div "1/1/2025 - 9/15/2025" at bounding box center [1008, 184] width 82 height 17
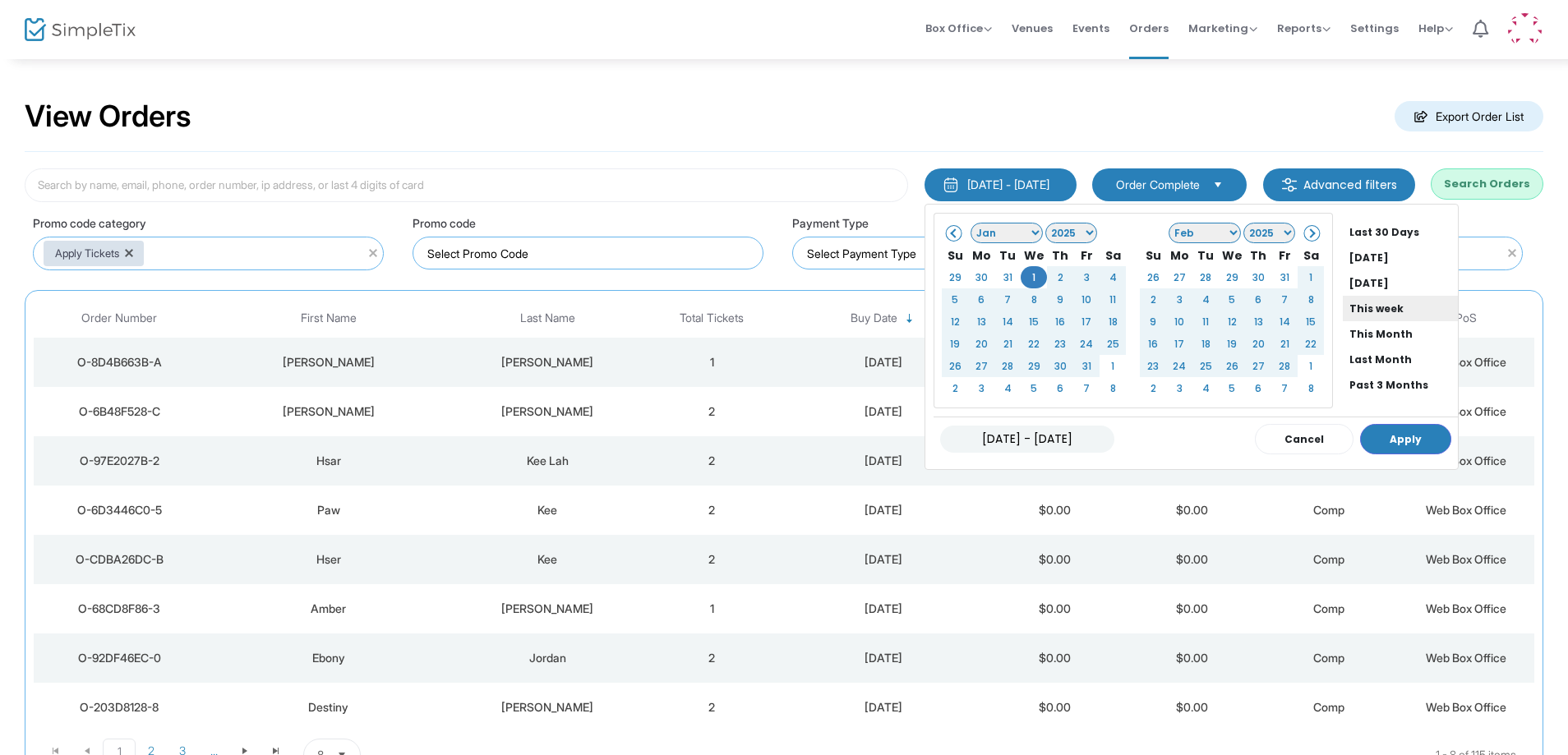
click at [1374, 308] on li "This week" at bounding box center [1400, 308] width 115 height 25
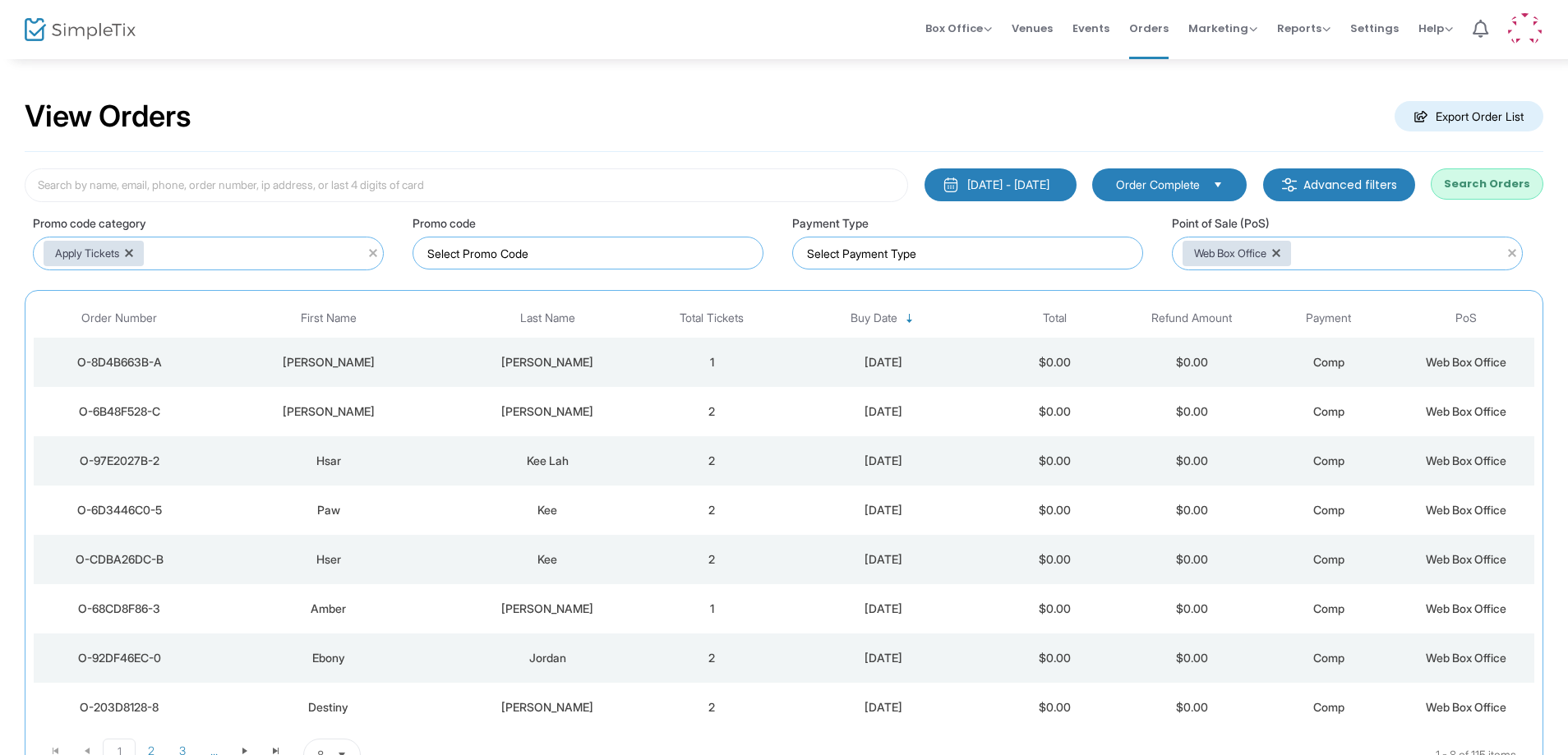
drag, startPoint x: 1472, startPoint y: 184, endPoint x: 1487, endPoint y: 173, distance: 18.6
click at [1474, 184] on button "Search Orders" at bounding box center [1486, 184] width 112 height 31
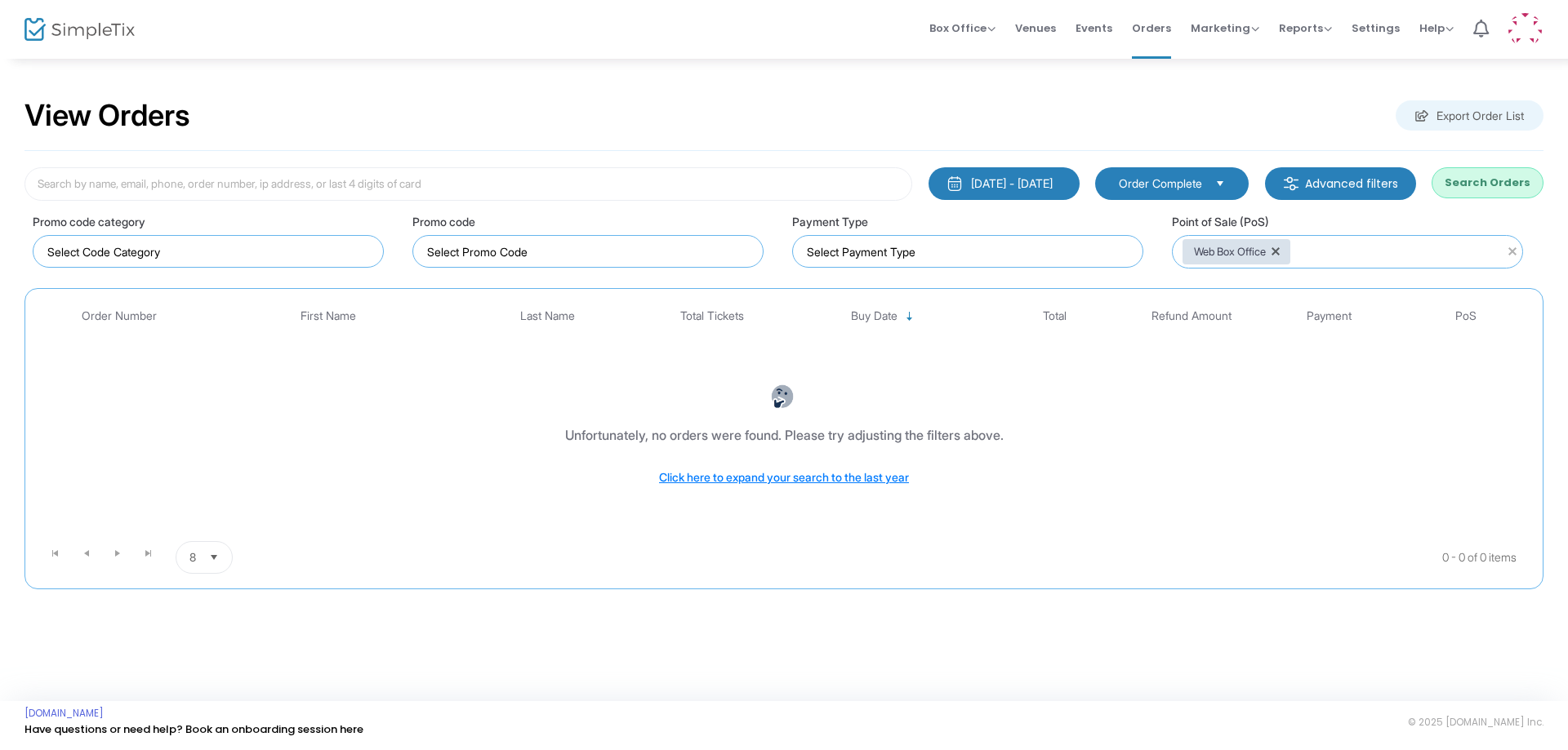
click at [1500, 198] on button "Search Orders" at bounding box center [1487, 183] width 112 height 31
click at [1483, 176] on button "Search Orders" at bounding box center [1487, 183] width 112 height 31
